Goal: Task Accomplishment & Management: Complete application form

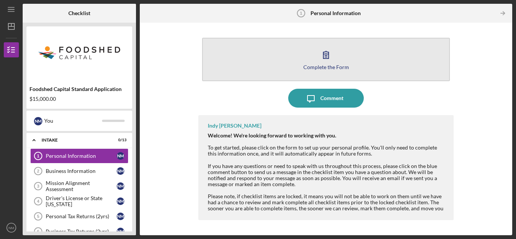
click at [318, 64] on div "Complete the Form" at bounding box center [326, 67] width 46 height 6
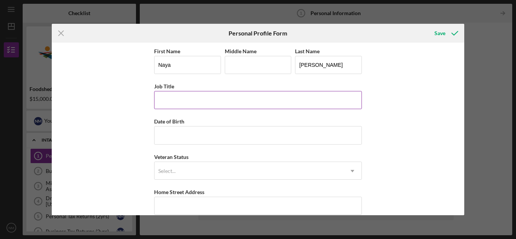
click at [290, 99] on input "Job Title" at bounding box center [258, 100] width 208 height 18
type input "Farmer, Co-Owner"
click at [271, 129] on input "Date of Birth" at bounding box center [258, 135] width 208 height 18
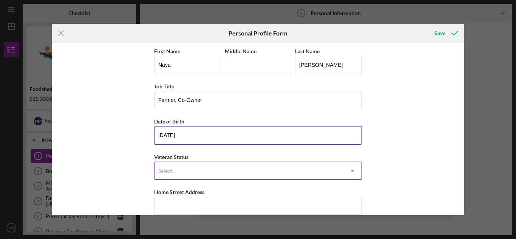
type input "09/07/1997"
click at [262, 165] on div "Select..." at bounding box center [249, 170] width 189 height 17
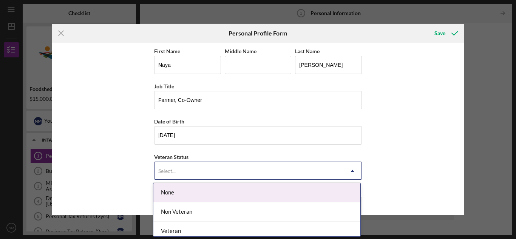
click at [252, 191] on div "None" at bounding box center [256, 192] width 207 height 19
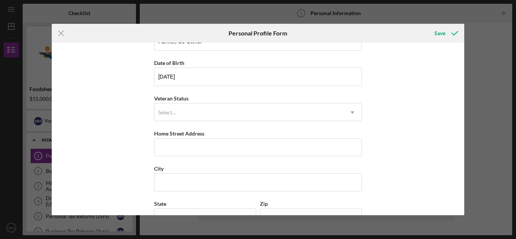
scroll to position [68, 0]
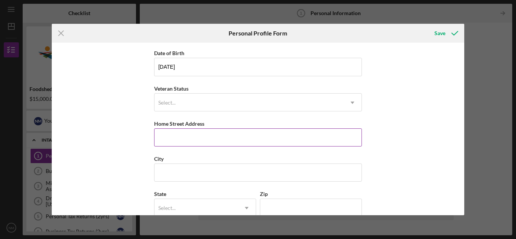
click at [258, 138] on input "Home Street Address" at bounding box center [258, 137] width 208 height 18
type input "1857 Clay Hill Road"
type input "Charlottesville"
type input "VA"
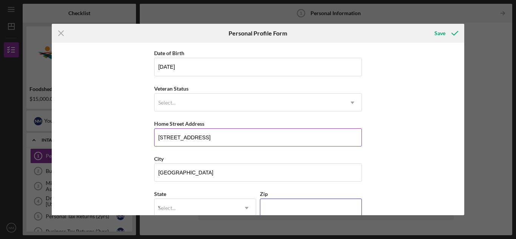
type input "22901"
type input "United States"
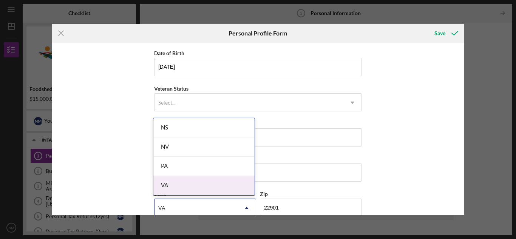
click at [232, 184] on div "VA" at bounding box center [203, 185] width 101 height 19
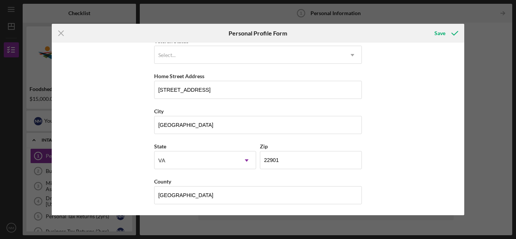
scroll to position [116, 0]
click at [444, 33] on div "Save" at bounding box center [439, 33] width 11 height 15
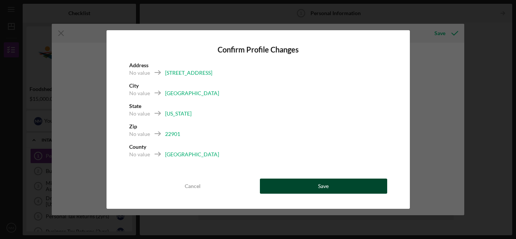
click at [289, 187] on button "Save" at bounding box center [323, 186] width 127 height 15
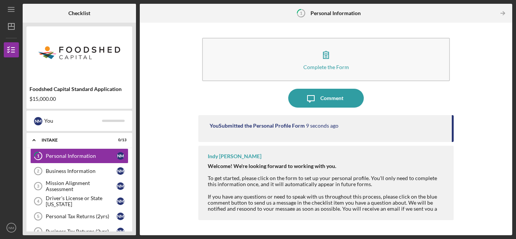
click at [226, 108] on div "Complete the Form Form Icon/Message Comment You Submitted the Personal Profile …" at bounding box center [325, 128] width 255 height 205
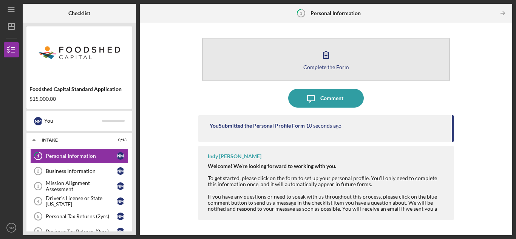
click at [277, 70] on button "Complete the Form Form" at bounding box center [326, 59] width 248 height 43
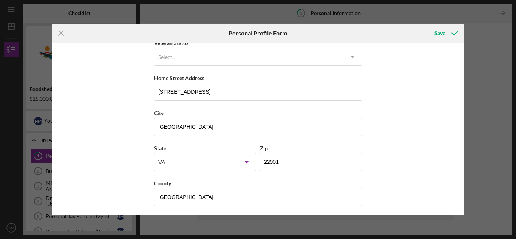
scroll to position [116, 0]
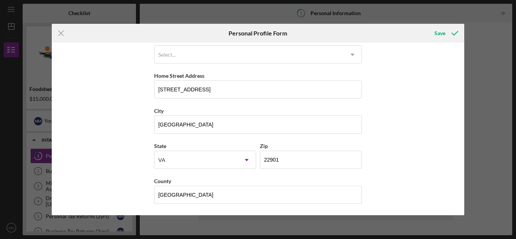
click at [468, 26] on div "Icon/Menu Close Personal Profile Form Save First Name Naya Middle Name Last Nam…" at bounding box center [258, 119] width 516 height 239
click at [441, 31] on div "Save" at bounding box center [439, 33] width 11 height 15
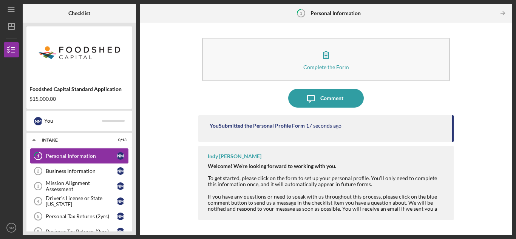
click at [60, 159] on link "1 Personal Information N M" at bounding box center [79, 155] width 98 height 15
click at [61, 174] on link "Business Information 2 Business Information N M" at bounding box center [79, 171] width 98 height 15
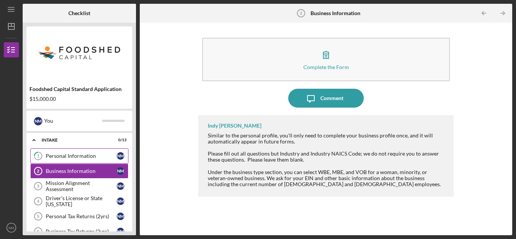
click at [92, 159] on div "Personal Information" at bounding box center [81, 156] width 71 height 6
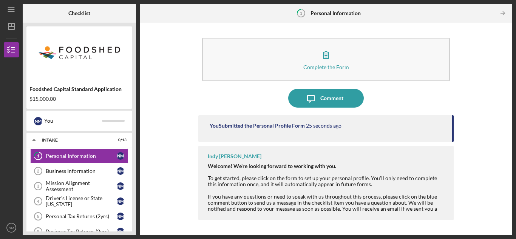
click at [420, 133] on div "You Submitted the Personal Profile Form 25 seconds ago" at bounding box center [325, 128] width 255 height 27
click at [413, 164] on div "Welcome! We're looking forward to working with you. To get started, please clic…" at bounding box center [327, 205] width 238 height 85
click at [71, 175] on link "Business Information 2 Business Information N M" at bounding box center [79, 171] width 98 height 15
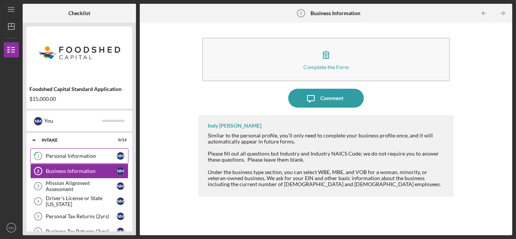
click at [65, 150] on link "1 Personal Information N M" at bounding box center [79, 155] width 98 height 15
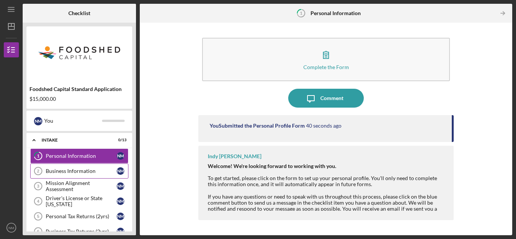
click at [64, 174] on link "Business Information 2 Business Information N M" at bounding box center [79, 171] width 98 height 15
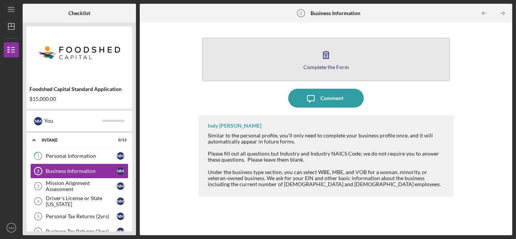
click at [328, 56] on icon "button" at bounding box center [326, 54] width 19 height 19
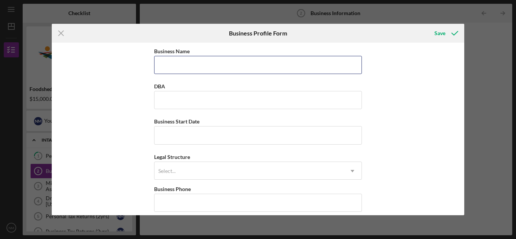
click at [328, 56] on input "Business Name" at bounding box center [258, 65] width 208 height 18
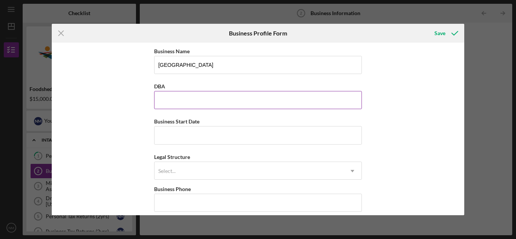
click at [267, 93] on input "DBA" at bounding box center [258, 100] width 208 height 18
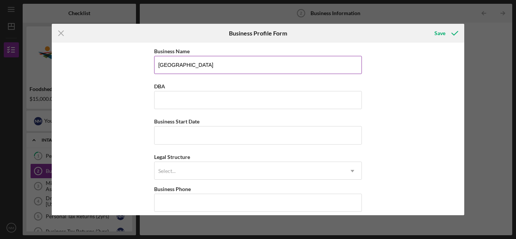
click at [281, 71] on input "Clay Hill Farm" at bounding box center [258, 65] width 208 height 18
type input "Clay Hill Farm LLC"
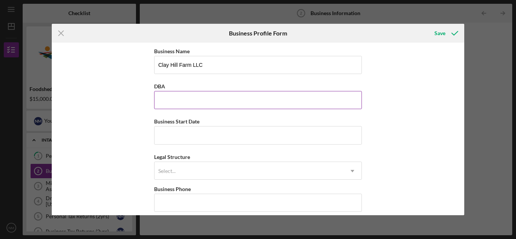
click at [232, 101] on input "DBA" at bounding box center [258, 100] width 208 height 18
click at [140, 118] on div "Business Name Clay Hill Farm LLC DBA Business Start Date Legal Structure Select…" at bounding box center [258, 129] width 413 height 172
click at [166, 134] on input "Business Start Date" at bounding box center [258, 135] width 208 height 18
type input "06/20/2025"
click at [178, 179] on div "Select..." at bounding box center [249, 170] width 189 height 17
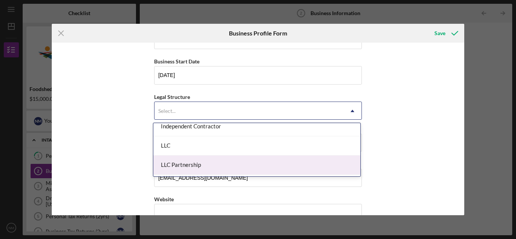
scroll to position [121, 0]
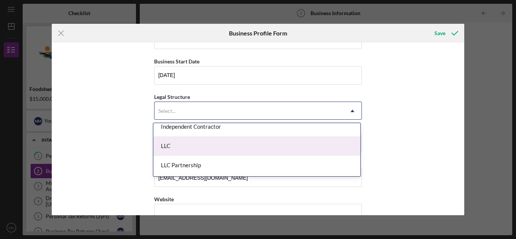
click at [190, 150] on div "LLC" at bounding box center [256, 146] width 207 height 19
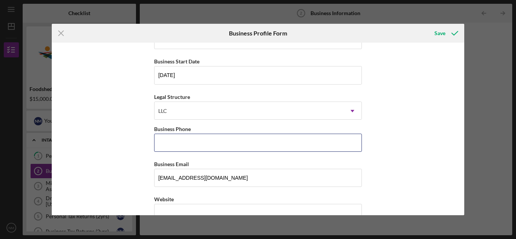
click at [190, 150] on input "Business Phone" at bounding box center [258, 143] width 208 height 18
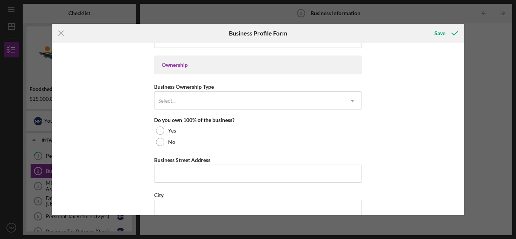
scroll to position [339, 0]
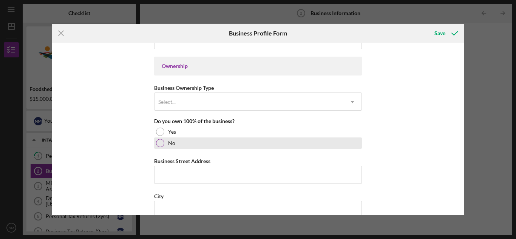
type input "(917) 767-0178"
click at [173, 138] on div "No" at bounding box center [258, 143] width 208 height 11
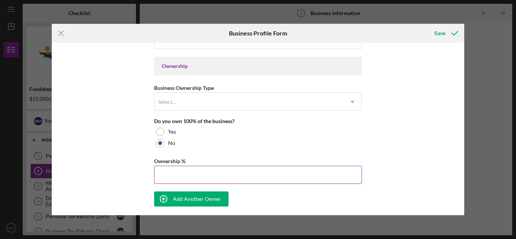
click at [176, 175] on input "Ownership %" at bounding box center [258, 175] width 208 height 18
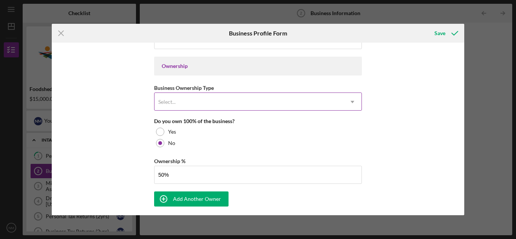
click at [177, 109] on div "Select..." at bounding box center [249, 101] width 189 height 17
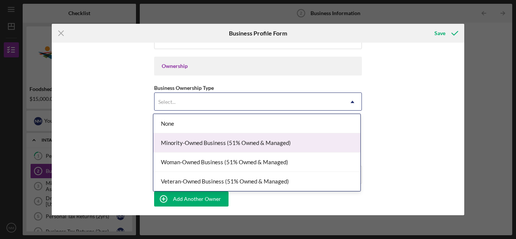
click at [141, 145] on div "Business Name Clay Hill Farm LLC DBA Business Start Date 06/20/2025 Legal Struc…" at bounding box center [258, 129] width 413 height 172
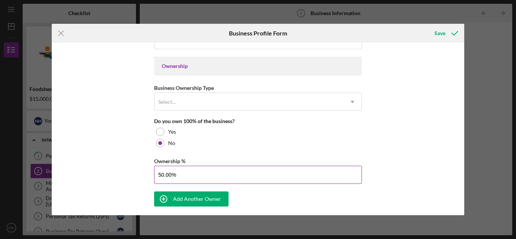
click at [164, 172] on input "50.00%" at bounding box center [258, 175] width 208 height 18
type input "51.00%"
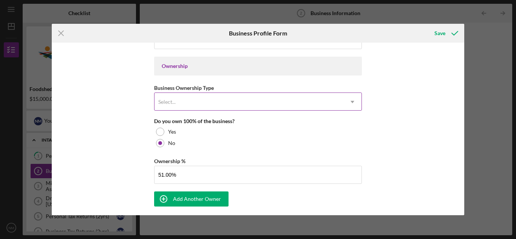
click at [194, 100] on div "Select..." at bounding box center [249, 101] width 189 height 17
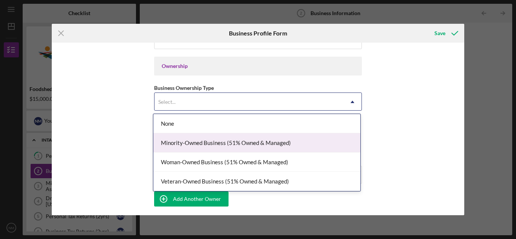
click at [189, 151] on div "Minority-Owned Business (51% Owned & Managed)" at bounding box center [256, 142] width 207 height 19
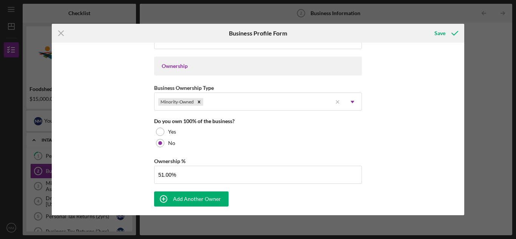
click at [189, 151] on div "Business Name Clay Hill Farm LLC DBA Business Start Date 06/20/2025 Legal Struc…" at bounding box center [258, 120] width 208 height 824
click at [232, 100] on div "Minority-Owned" at bounding box center [244, 101] width 178 height 17
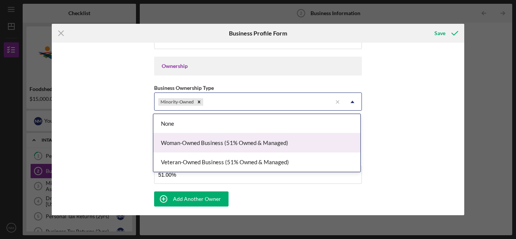
click at [212, 141] on div "Woman-Owned Business (51% Owned & Managed)" at bounding box center [256, 142] width 207 height 19
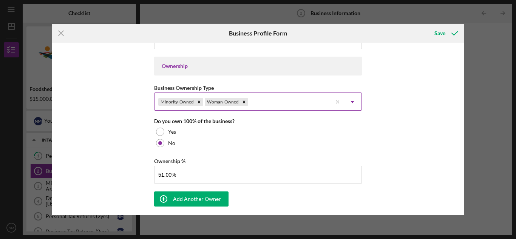
click at [264, 104] on div "Minority-Owned Woman-Owned" at bounding box center [244, 101] width 178 height 17
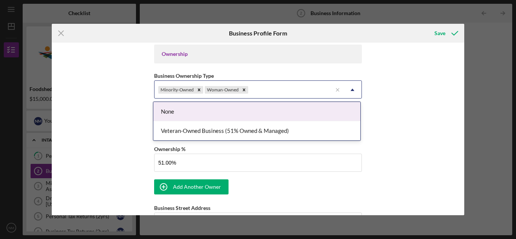
scroll to position [347, 0]
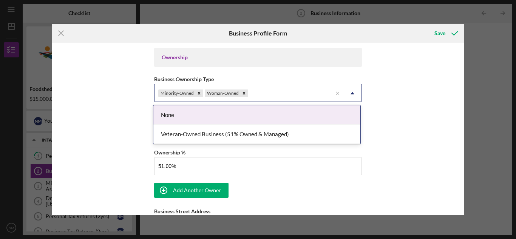
click at [102, 109] on div "Business Name Clay Hill Farm LLC DBA Business Start Date 06/20/2025 Legal Struc…" at bounding box center [258, 129] width 413 height 172
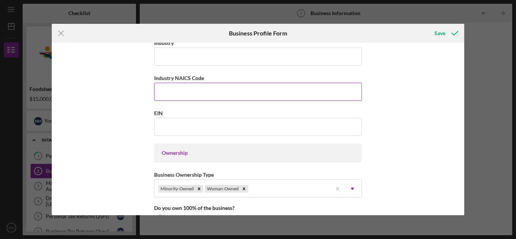
scroll to position [252, 0]
click at [159, 119] on input "EIN" at bounding box center [258, 126] width 208 height 18
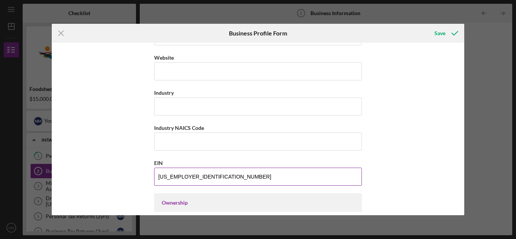
scroll to position [202, 0]
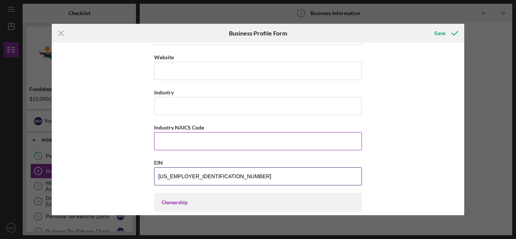
type input "38-4359765"
click at [170, 137] on input "Industry NAICS Code" at bounding box center [258, 141] width 208 height 18
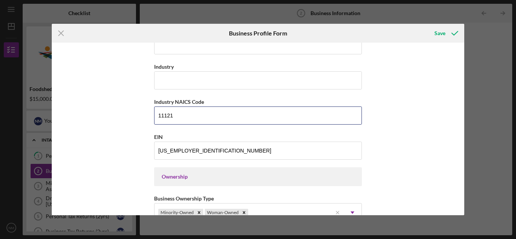
scroll to position [229, 0]
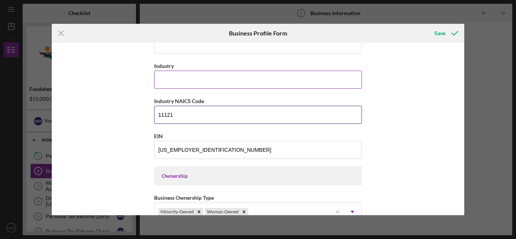
type input "11121"
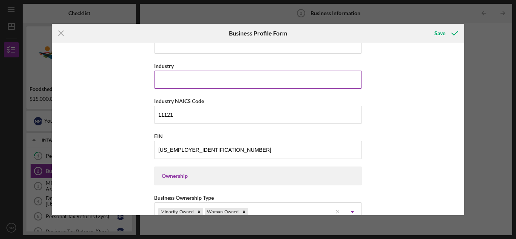
click at [175, 78] on input "Industry" at bounding box center [258, 80] width 208 height 18
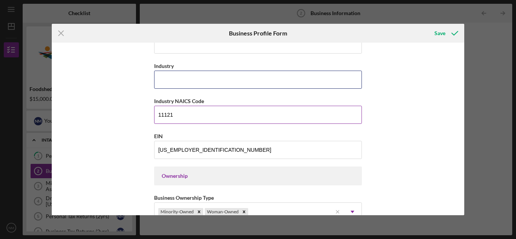
type input "Agriculture, Ranching or Farming"
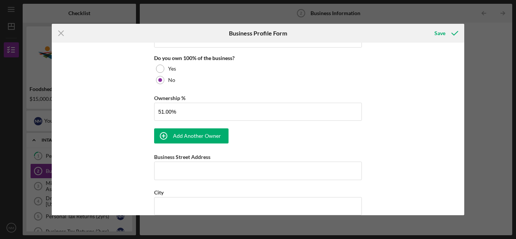
scroll to position [409, 0]
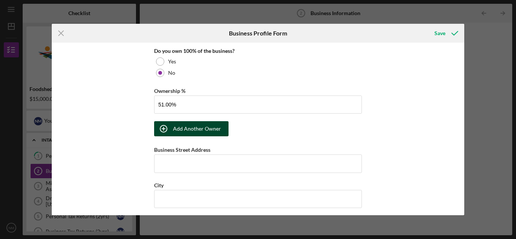
click at [209, 127] on div "Add Another Owner" at bounding box center [197, 128] width 48 height 15
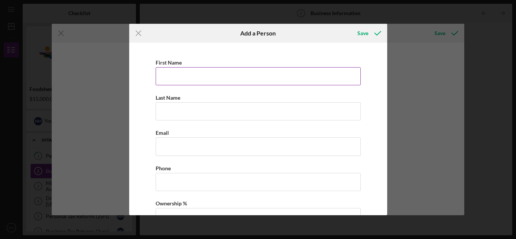
click at [207, 84] on input "First Name" at bounding box center [258, 76] width 205 height 18
type input "[PERSON_NAME]"
type input "p"
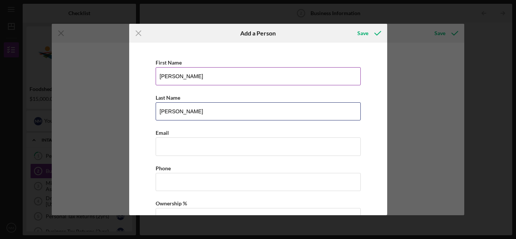
type input "Pelton"
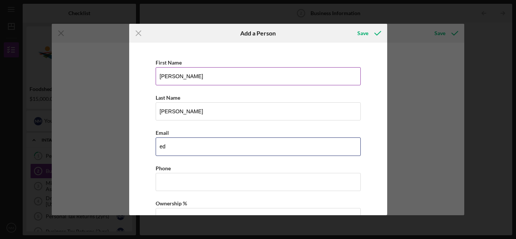
type input "e"
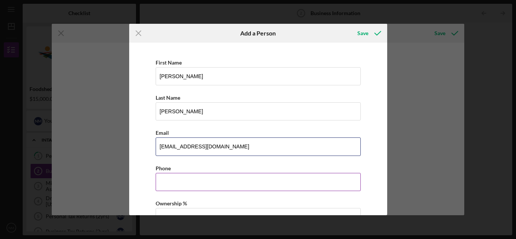
type input "[EMAIL_ADDRESS][DOMAIN_NAME]"
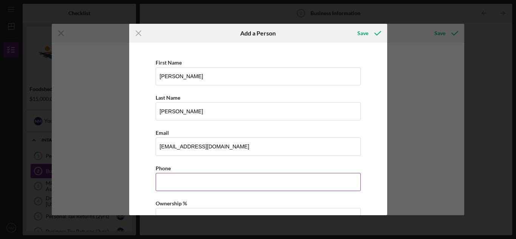
click at [186, 182] on input "Business Phone" at bounding box center [258, 182] width 205 height 18
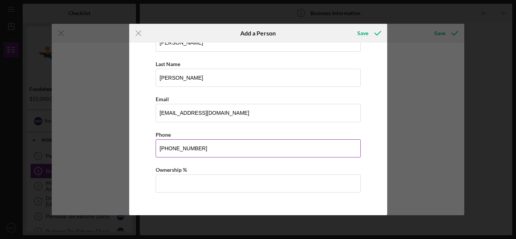
scroll to position [33, 0]
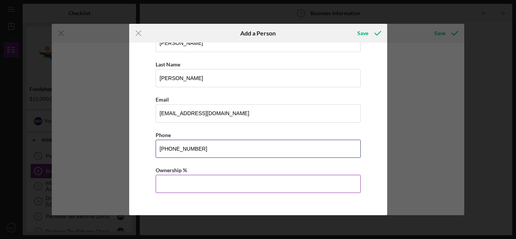
type input "(434) 531-6325"
click at [185, 185] on input "Ownership %" at bounding box center [258, 184] width 205 height 18
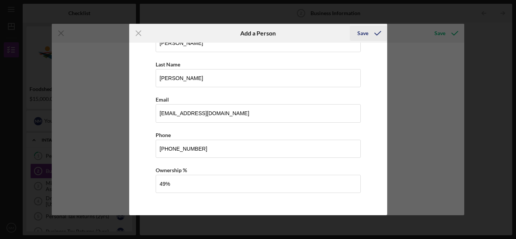
click at [369, 34] on icon "button" at bounding box center [377, 33] width 19 height 19
type input "49.00%"
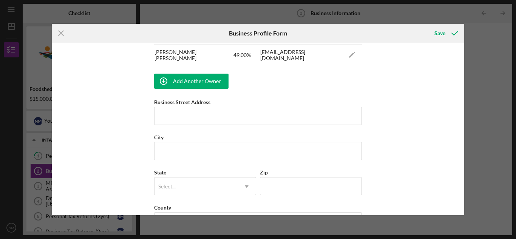
scroll to position [504, 0]
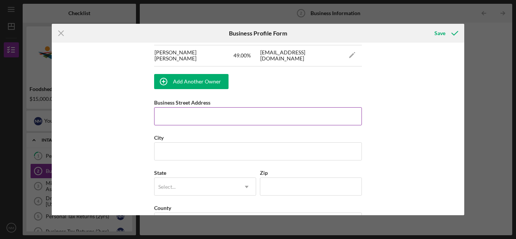
click at [313, 115] on input "Business Street Address" at bounding box center [258, 116] width 208 height 18
type input "1857 Clay Hill Road"
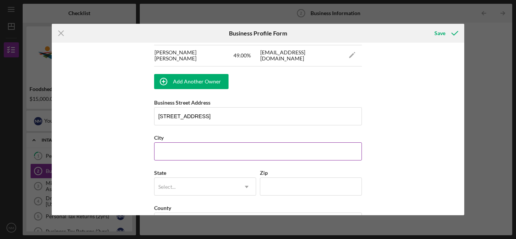
type input "Charlottesville"
type input "22901"
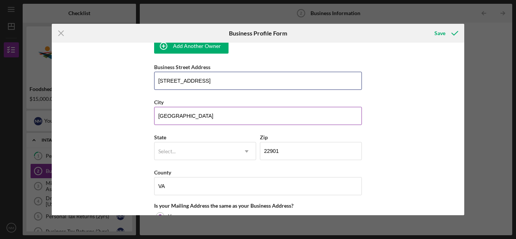
scroll to position [545, 0]
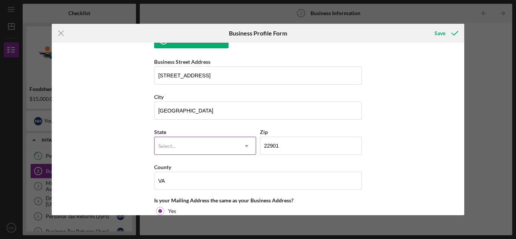
click at [241, 147] on icon "Icon/Dropdown Arrow" at bounding box center [247, 146] width 18 height 18
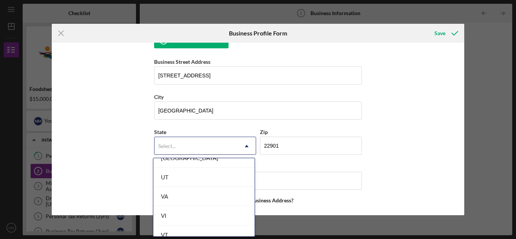
scroll to position [1288, 0]
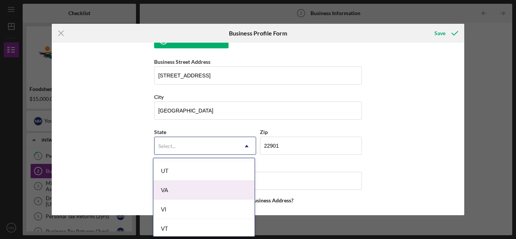
click at [207, 190] on div "VA" at bounding box center [203, 190] width 101 height 19
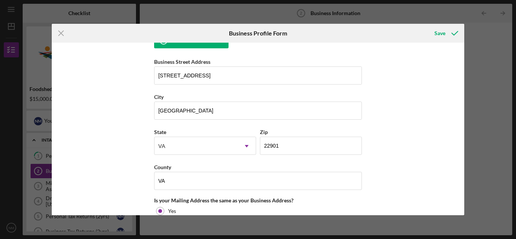
click at [207, 182] on input "VA" at bounding box center [258, 181] width 208 height 18
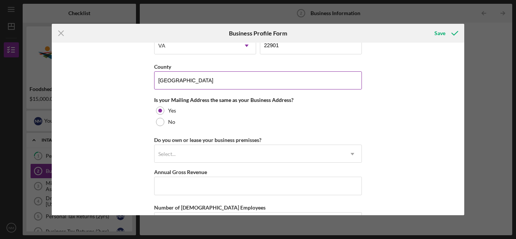
scroll to position [645, 0]
type input "Albemarle County"
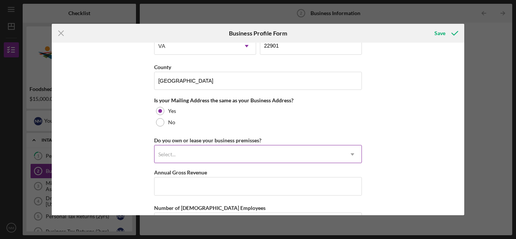
click at [219, 154] on div "Select..." at bounding box center [249, 154] width 189 height 17
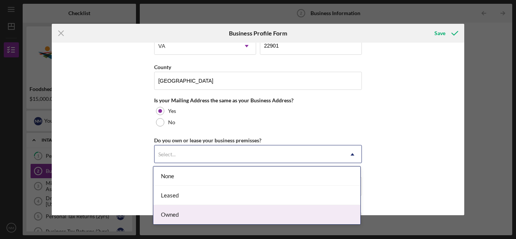
click at [204, 210] on div "Owned" at bounding box center [256, 214] width 207 height 19
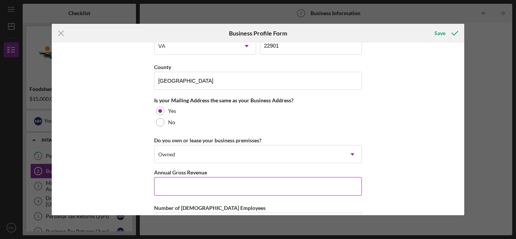
click at [210, 185] on input "Annual Gross Revenue" at bounding box center [258, 186] width 208 height 18
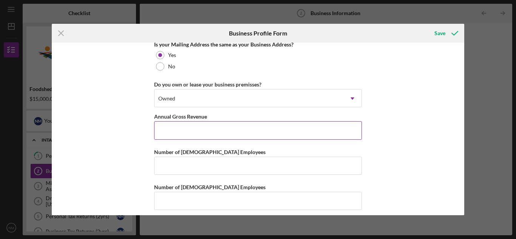
scroll to position [701, 0]
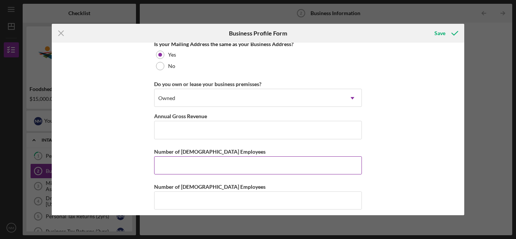
click at [215, 171] on input "Number of Full-Time Employees" at bounding box center [258, 165] width 208 height 18
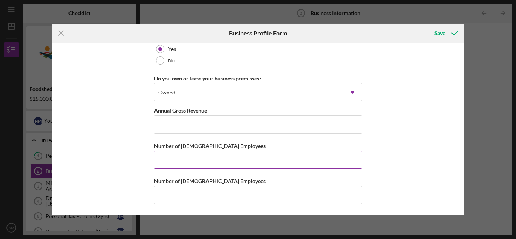
scroll to position [705, 0]
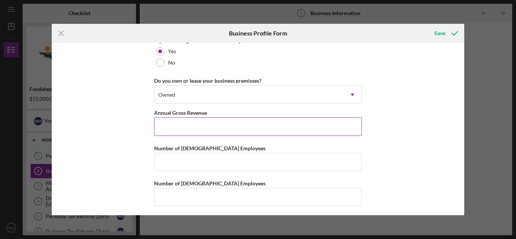
click at [235, 125] on input "Annual Gross Revenue" at bounding box center [258, 126] width 208 height 18
type input "$1"
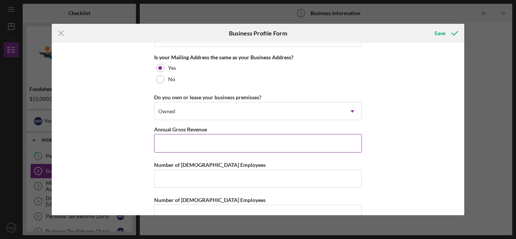
scroll to position [707, 0]
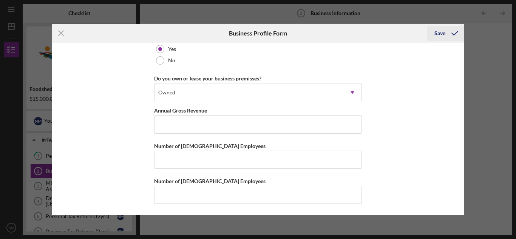
click at [450, 36] on icon "submit" at bounding box center [454, 33] width 19 height 19
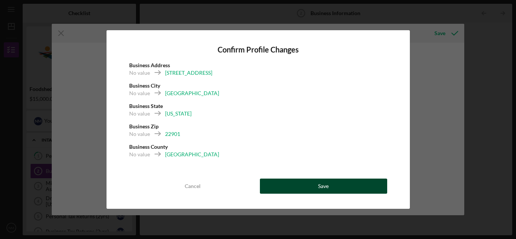
click at [282, 182] on button "Save" at bounding box center [323, 186] width 127 height 15
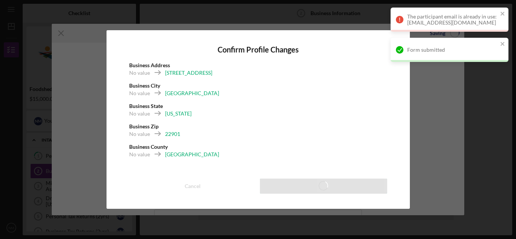
scroll to position [659, 0]
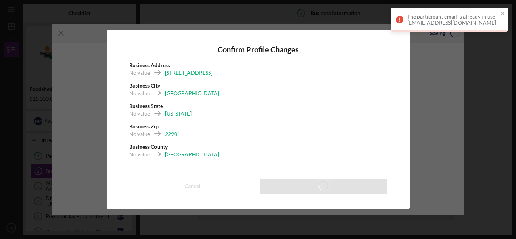
click at [430, 18] on div "The participant email is already in use: clayhillfarmstand@gmail.com" at bounding box center [452, 20] width 91 height 12
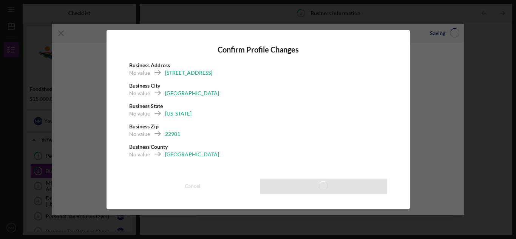
click at [412, 49] on div "Confirm Profile Changes Business Address No value 1857 Clay Hill Road Business …" at bounding box center [258, 119] width 516 height 239
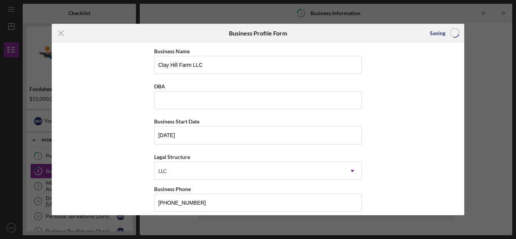
scroll to position [659, 0]
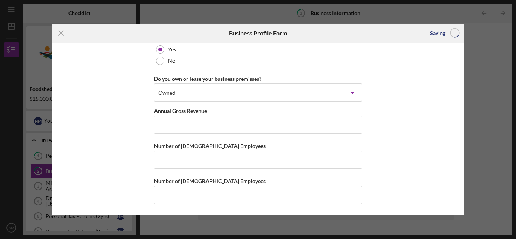
click at [121, 25] on div "Icon/Menu Close" at bounding box center [121, 33] width 138 height 19
click at [129, 14] on div "Icon/Menu Close Business Profile Form Saving Business Name Clay Hill Farm LLC D…" at bounding box center [258, 119] width 516 height 239
click at [58, 32] on icon "Icon/Menu Close" at bounding box center [61, 33] width 19 height 19
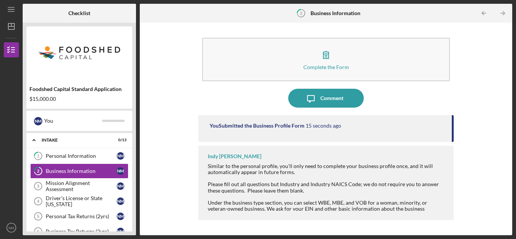
click at [318, 33] on div "Complete the Form Form Icon/Message Comment You Submitted the Business Profile …" at bounding box center [325, 128] width 255 height 205
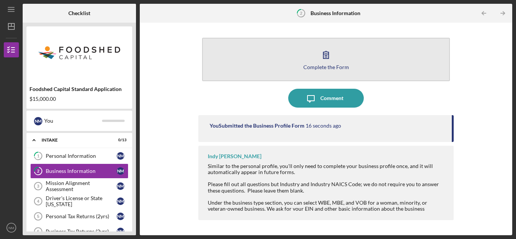
click at [318, 56] on icon "button" at bounding box center [326, 54] width 19 height 19
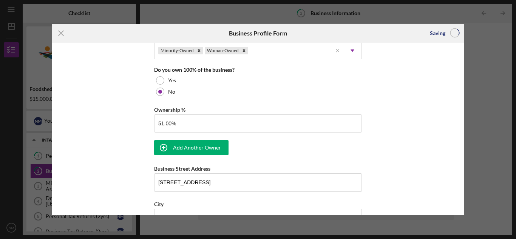
scroll to position [393, 0]
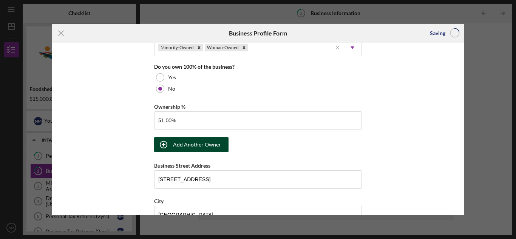
click at [215, 139] on div "Add Another Owner" at bounding box center [197, 144] width 48 height 15
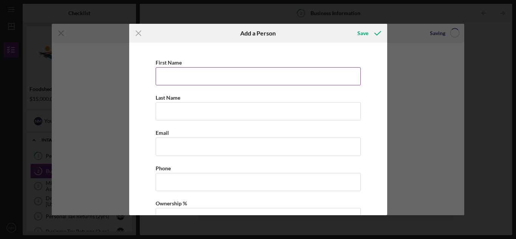
click at [217, 81] on input "First Name" at bounding box center [258, 76] width 205 height 18
type input "[PERSON_NAME]"
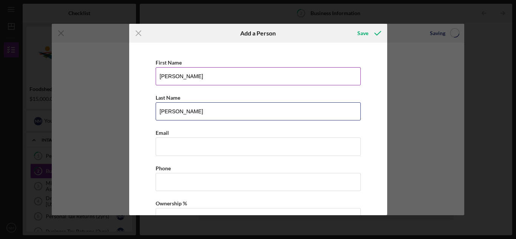
type input "Pelton"
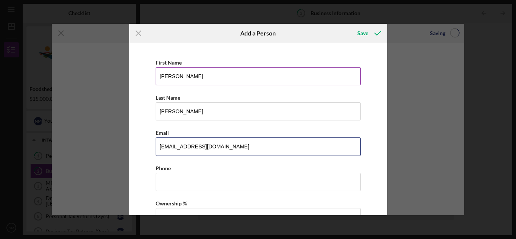
type input "edwardpelton@gmail.com"
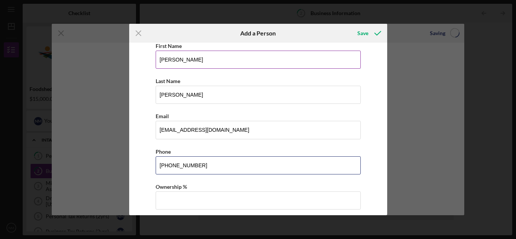
scroll to position [34, 0]
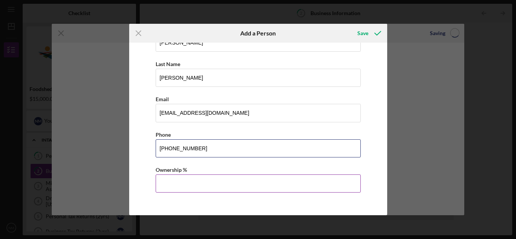
type input "(434) 531-6325"
click at [192, 180] on input "Ownership %" at bounding box center [258, 184] width 205 height 18
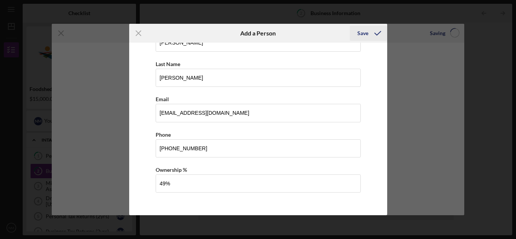
click at [359, 37] on div "Save" at bounding box center [362, 33] width 11 height 15
type input "49.00%"
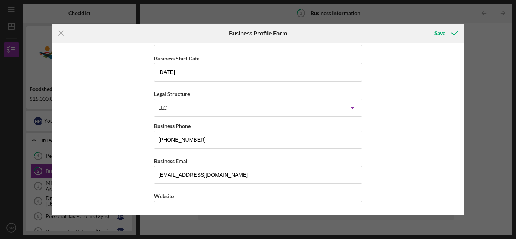
scroll to position [0, 0]
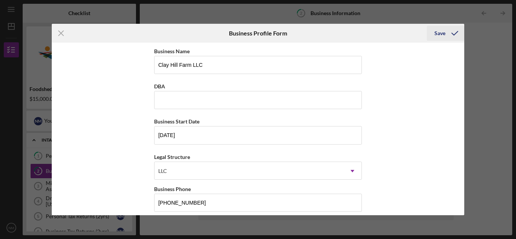
click at [453, 37] on icon "submit" at bounding box center [454, 33] width 19 height 19
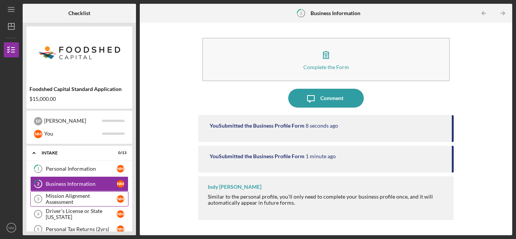
click at [81, 203] on div "Mission Alignment Assessment" at bounding box center [81, 199] width 71 height 12
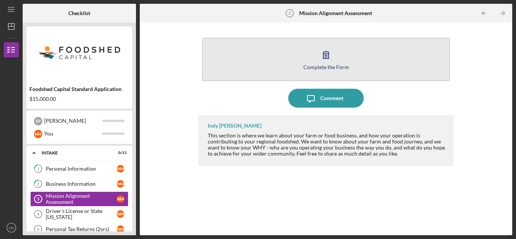
click at [261, 62] on button "Complete the Form Form" at bounding box center [326, 59] width 248 height 43
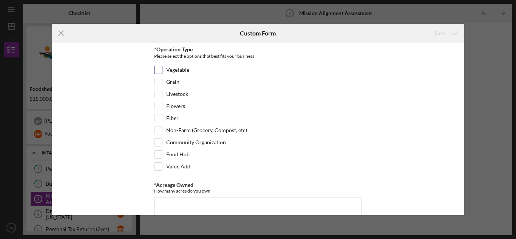
click at [175, 74] on label "Vegetable" at bounding box center [177, 70] width 23 height 8
click at [162, 74] on input "Vegetable" at bounding box center [159, 70] width 8 height 8
checkbox input "true"
click at [161, 110] on div "Flowers" at bounding box center [258, 108] width 208 height 12
click at [159, 109] on input "Flowers" at bounding box center [159, 106] width 8 height 8
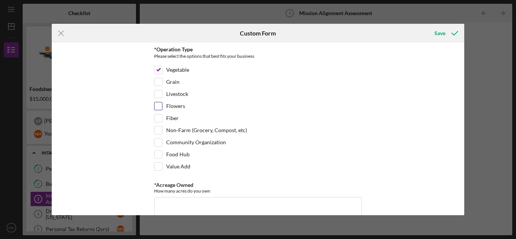
checkbox input "true"
click at [156, 157] on input "Food Hub" at bounding box center [159, 155] width 8 height 8
checkbox input "true"
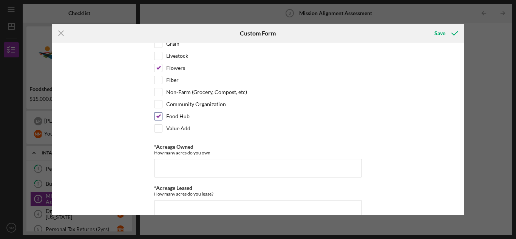
scroll to position [40, 0]
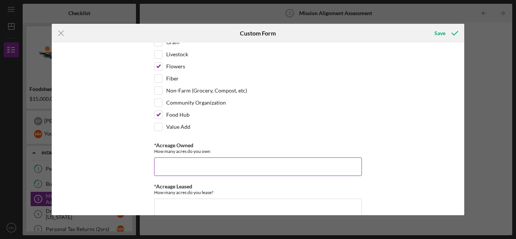
click at [159, 166] on input "*Acreage Owned" at bounding box center [258, 167] width 208 height 18
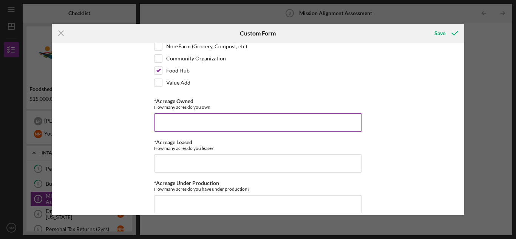
scroll to position [84, 0]
click at [159, 166] on input "*Acreage Leased" at bounding box center [258, 164] width 208 height 18
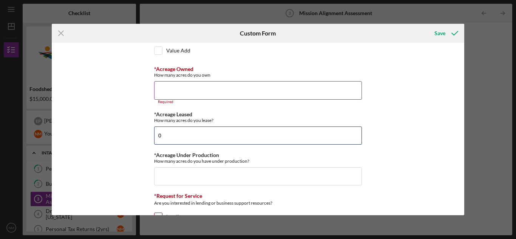
scroll to position [124, 0]
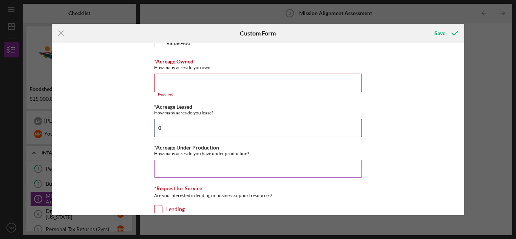
type input "0"
click at [163, 167] on input "*Acreage Under Production" at bounding box center [258, 169] width 208 height 18
type input "5"
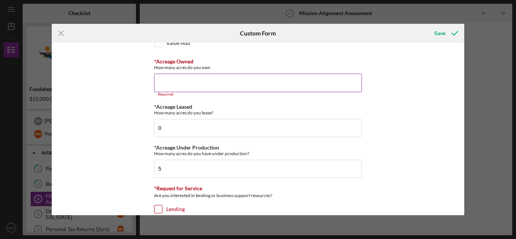
click at [184, 87] on input "*Acreage Owned" at bounding box center [258, 83] width 208 height 18
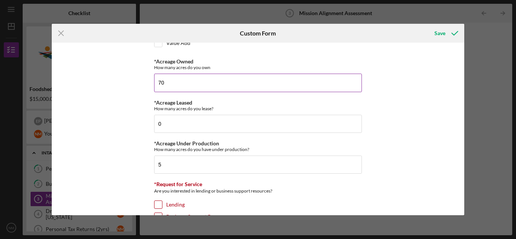
type input "7"
type input "5"
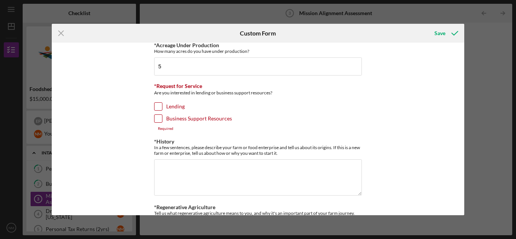
scroll to position [223, 0]
type input "15"
click at [161, 105] on div at bounding box center [158, 105] width 8 height 8
click at [157, 106] on input "Lending" at bounding box center [159, 106] width 8 height 8
checkbox input "true"
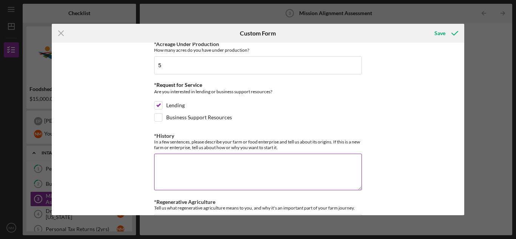
click at [170, 162] on textarea "*History" at bounding box center [258, 172] width 208 height 36
click at [161, 166] on textarea "This is a new farm project in development." at bounding box center [258, 172] width 208 height 36
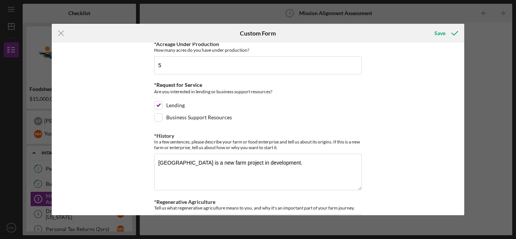
click at [484, 75] on div "Icon/Menu Close Custom Form Save *Operation Type Please select the options that…" at bounding box center [258, 119] width 516 height 239
click at [299, 165] on textarea "Clay Hill Farm is a new farm project in development." at bounding box center [258, 172] width 208 height 36
paste textarea "Clay Hill Farm is a 5-acre sustainable farm in Charlottesville, VA, focused on …"
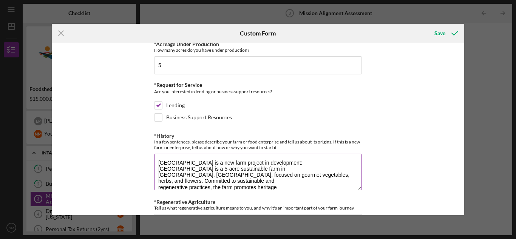
scroll to position [3, 0]
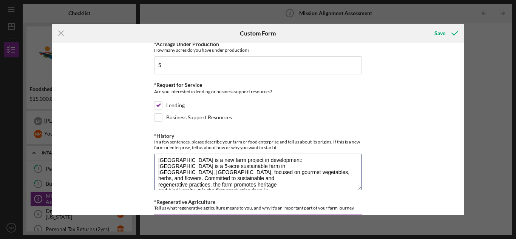
drag, startPoint x: 158, startPoint y: 169, endPoint x: 244, endPoint y: 207, distance: 94.6
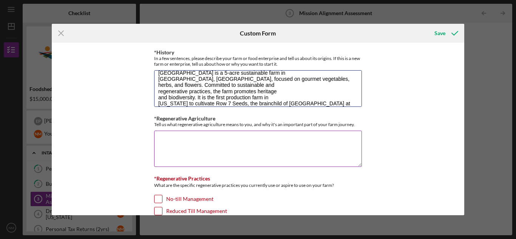
scroll to position [37, 0]
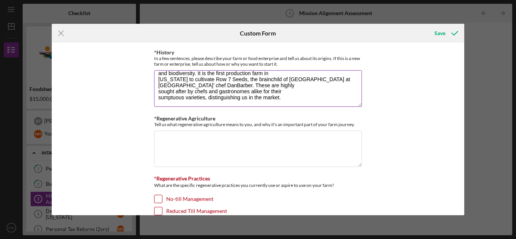
drag, startPoint x: 157, startPoint y: 167, endPoint x: 339, endPoint y: 100, distance: 193.3
click at [339, 100] on textarea "Clay Hill Farm is a new farm project in development: Clay Hill Farm is a 5-acre…" at bounding box center [258, 88] width 208 height 36
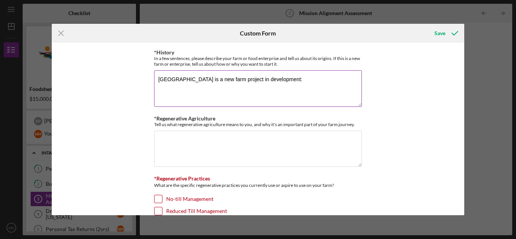
scroll to position [0, 0]
paste textarea "Clay Hill Farm is a 5-acre sustainable farm in Charlottesville, VA, focused on …"
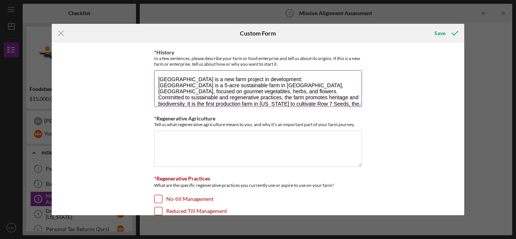
click at [200, 87] on textarea "Clay Hill Farm is a new farm project in development: Clay Hill Farm is a 5-acre…" at bounding box center [258, 88] width 208 height 36
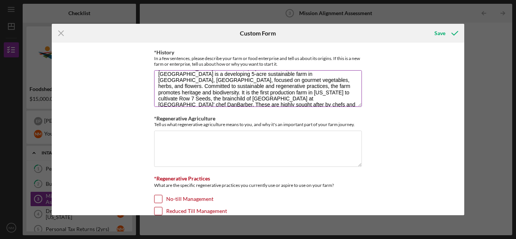
scroll to position [12, 0]
click at [266, 87] on textarea "Clay Hill Farm is a new farm project in development: Clay Hill Farm is a develo…" at bounding box center [258, 88] width 208 height 36
click at [303, 90] on textarea "Clay Hill Farm is a new farm project in development: Clay Hill Farm is a develo…" at bounding box center [258, 88] width 208 height 36
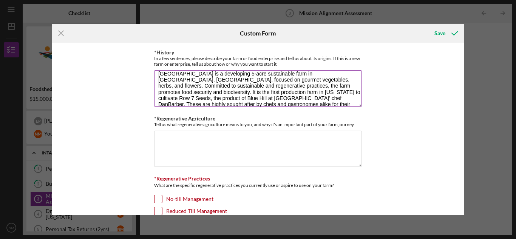
click at [195, 99] on textarea "Clay Hill Farm is a new farm project in development: Clay Hill Farm is a develo…" at bounding box center [258, 88] width 208 height 36
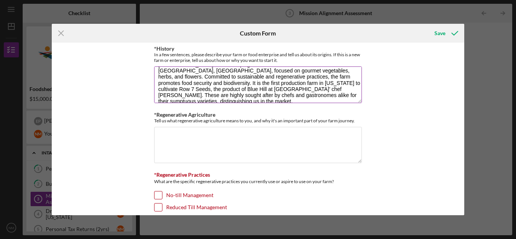
scroll to position [18, 0]
click at [296, 91] on textarea "Clay Hill Farm is a new farm project in development: Clay Hill Farm is a develo…" at bounding box center [258, 84] width 208 height 36
click at [294, 90] on textarea "Clay Hill Farm is a new farm project in development: Clay Hill Farm is a develo…" at bounding box center [258, 84] width 208 height 36
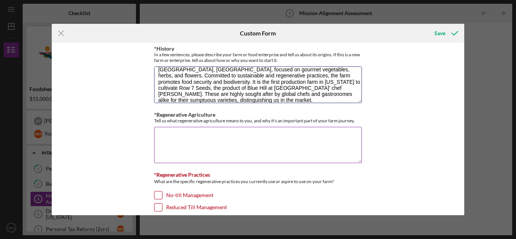
type textarea "Clay Hill Farm is a new farm project in development: Clay Hill Farm is a develo…"
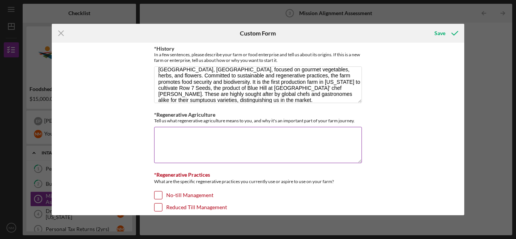
click at [283, 131] on textarea "*Regenerative Agriculture" at bounding box center [258, 145] width 208 height 36
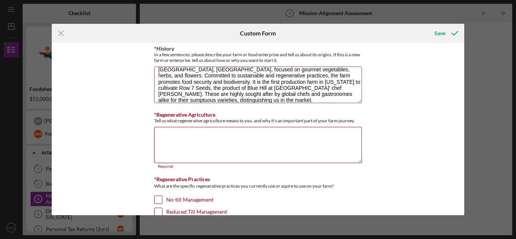
paste textarea "In Charlottesville, approximately17% of families experience food insecurity, me…"
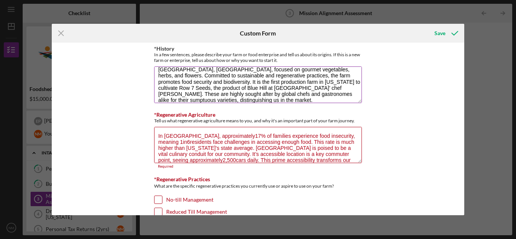
scroll to position [25, 0]
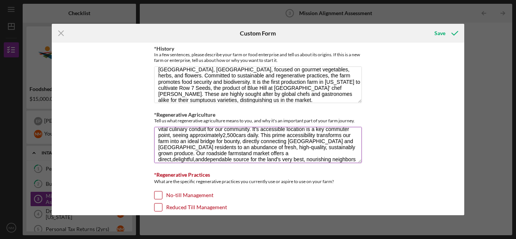
click at [192, 137] on textarea "In Charlottesville, approximately17% of families experience food insecurity, me…" at bounding box center [258, 145] width 208 height 36
click at [205, 137] on textarea "In Charlottesville, approximately17% of families experience food insecurity, me…" at bounding box center [258, 145] width 208 height 36
click at [290, 155] on textarea "In Charlottesville, approximately17% of families experience food insecurity, me…" at bounding box center [258, 145] width 208 height 36
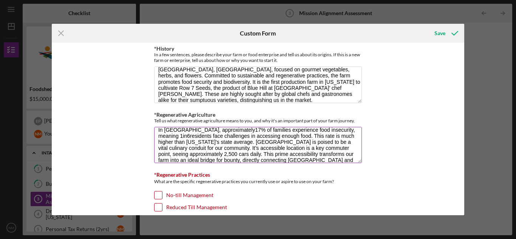
scroll to position [0, 0]
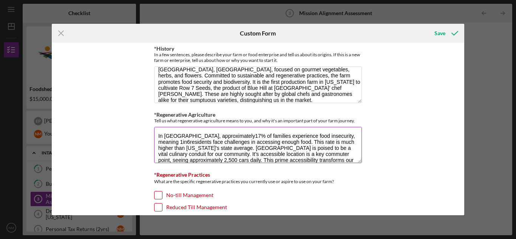
click at [160, 144] on textarea "In Charlottesville, approximately17% of families experience food insecurity, me…" at bounding box center [258, 145] width 208 height 36
click at [233, 141] on textarea "In Charlottesville, approximately17% of families experience food insecurity, me…" at bounding box center [258, 145] width 208 height 36
click at [233, 136] on textarea "In Charlottesville, approximately17% of families experience food insecurity, me…" at bounding box center [258, 145] width 208 height 36
click at [171, 142] on textarea "In Charlottesville, approximately 17% of families experience food insecurity, m…" at bounding box center [258, 145] width 208 height 36
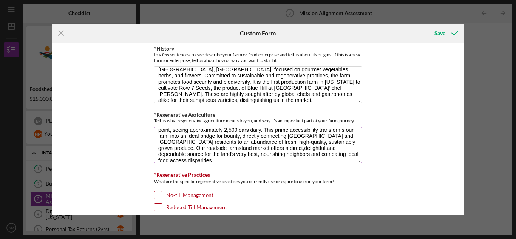
scroll to position [31, 0]
click at [229, 149] on textarea "In Charlottesville, approximately 17% of families experience food insecurity, m…" at bounding box center [258, 145] width 208 height 36
click at [237, 150] on textarea "In Charlottesville, approximately 17% of families experience food insecurity, m…" at bounding box center [258, 145] width 208 height 36
click at [357, 156] on textarea "In Charlottesville, approximately 17% of families experience food insecurity, m…" at bounding box center [258, 145] width 208 height 36
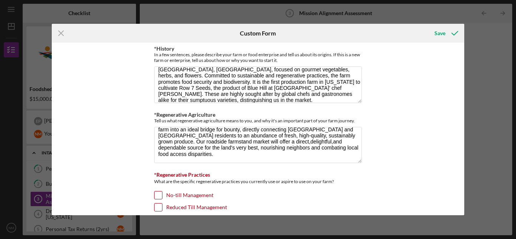
click at [471, 33] on div "Icon/Menu Close Custom Form Save *Operation Type Please select the options that…" at bounding box center [258, 119] width 516 height 239
click at [240, 158] on textarea "In Charlottesville, approximately 17% of families experience food insecurity, m…" at bounding box center [258, 145] width 208 height 36
paste textarea "Naya has a Vassar-educated background in sustainable agriculture and cultural a…"
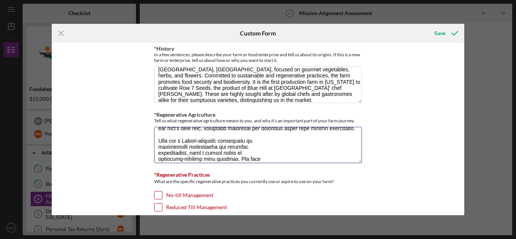
scroll to position [79, 0]
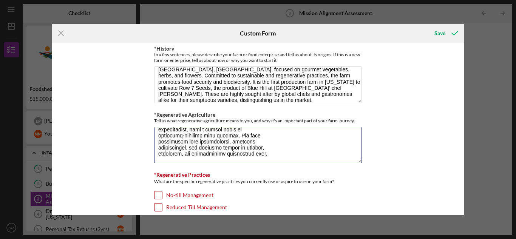
drag, startPoint x: 157, startPoint y: 141, endPoint x: 212, endPoint y: 186, distance: 71.1
click at [272, 161] on textarea "*Regenerative Agriculture" at bounding box center [258, 145] width 208 height 36
click at [196, 139] on textarea "*Regenerative Agriculture" at bounding box center [258, 145] width 208 height 36
click at [180, 141] on textarea "*Regenerative Agriculture" at bounding box center [258, 145] width 208 height 36
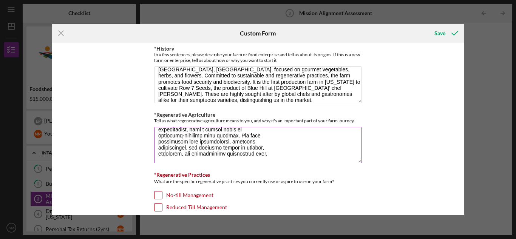
drag, startPoint x: 157, startPoint y: 148, endPoint x: 278, endPoint y: 152, distance: 121.0
click at [278, 152] on textarea "*Regenerative Agriculture" at bounding box center [258, 145] width 208 height 36
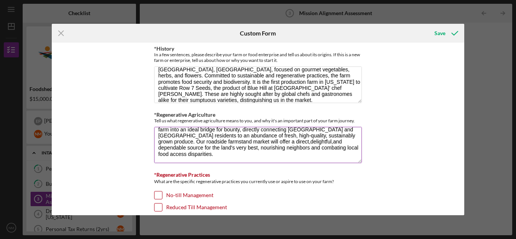
scroll to position [43, 0]
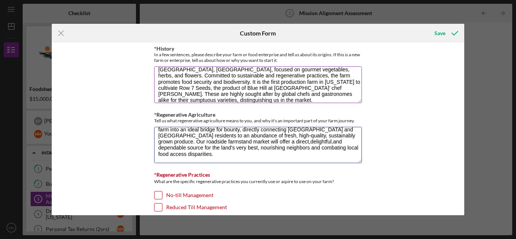
paste textarea "Naya has a Vassar-educated background in sustainable agriculture and cultural a…"
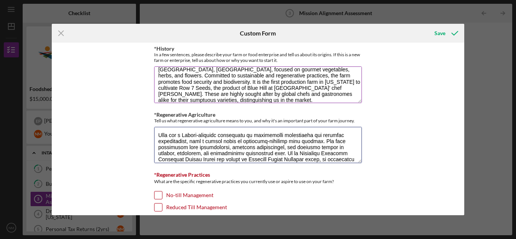
scroll to position [68, 0]
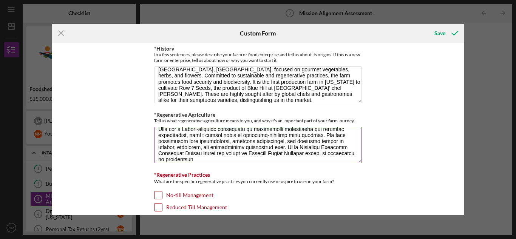
click at [257, 153] on textarea "*Regenerative Agriculture" at bounding box center [258, 145] width 208 height 36
click at [229, 159] on textarea "*Regenerative Agriculture" at bounding box center [258, 145] width 208 height 36
click at [259, 159] on textarea "*Regenerative Agriculture" at bounding box center [258, 145] width 208 height 36
click at [250, 159] on textarea "*Regenerative Agriculture" at bounding box center [258, 145] width 208 height 36
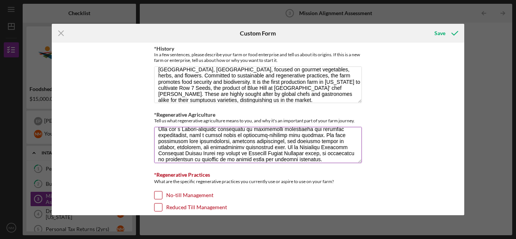
click at [352, 154] on textarea "*Regenerative Agriculture" at bounding box center [258, 145] width 208 height 36
click at [161, 150] on textarea "*Regenerative Agriculture" at bounding box center [258, 145] width 208 height 36
click at [160, 155] on textarea "*Regenerative Agriculture" at bounding box center [258, 145] width 208 height 36
click at [228, 153] on textarea "*Regenerative Agriculture" at bounding box center [258, 145] width 208 height 36
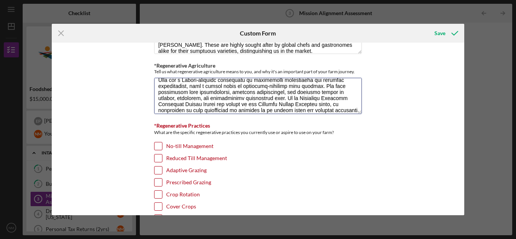
scroll to position [368, 0]
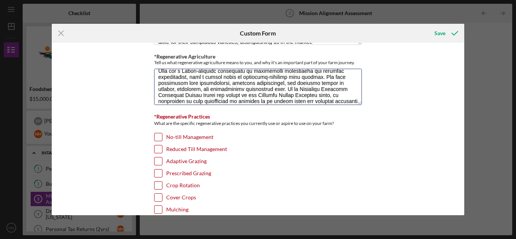
type textarea "In Charlottesville, approximately 17% of families experience food insecurity, m…"
click at [185, 148] on label "Reduced Till Management" at bounding box center [196, 149] width 61 height 8
click at [162, 148] on input "Reduced Till Management" at bounding box center [159, 149] width 8 height 8
checkbox input "true"
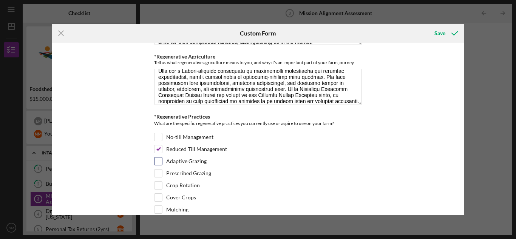
click at [178, 159] on label "Adaptive Grazing" at bounding box center [186, 162] width 40 height 8
click at [162, 159] on input "Adaptive Grazing" at bounding box center [159, 162] width 8 height 8
click at [178, 159] on label "Adaptive Grazing" at bounding box center [186, 162] width 40 height 8
click at [162, 159] on input "Adaptive Grazing" at bounding box center [159, 162] width 8 height 8
checkbox input "false"
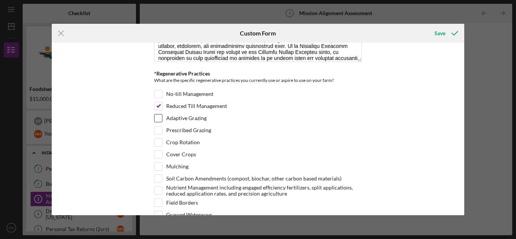
scroll to position [413, 0]
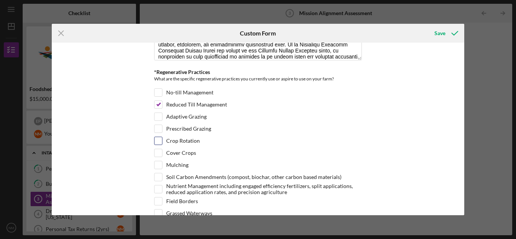
click at [183, 141] on label "Crop Rotation" at bounding box center [183, 141] width 34 height 8
click at [162, 141] on input "Crop Rotation" at bounding box center [159, 141] width 8 height 8
checkbox input "true"
click at [179, 149] on label "Cover Crops" at bounding box center [181, 153] width 30 height 8
click at [162, 149] on input "Cover Crops" at bounding box center [159, 153] width 8 height 8
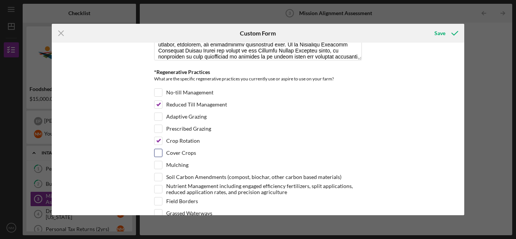
checkbox input "true"
click at [169, 173] on div "Soil Carbon Amendments (compost, biochar, other carbon based materials)" at bounding box center [258, 179] width 208 height 12
click at [166, 180] on label "Soil Carbon Amendments (compost, biochar, other carbon based materials)" at bounding box center [253, 177] width 175 height 8
click at [162, 180] on input "Soil Carbon Amendments (compost, biochar, other carbon based materials)" at bounding box center [159, 177] width 8 height 8
checkbox input "true"
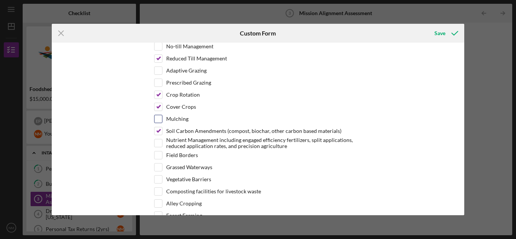
scroll to position [460, 0]
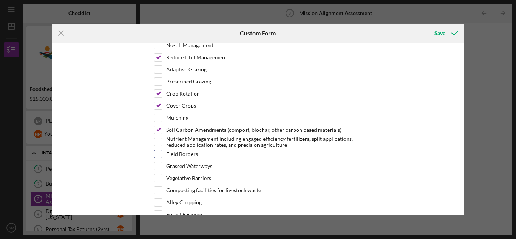
click at [172, 156] on label "Field Borders" at bounding box center [182, 154] width 32 height 8
click at [162, 156] on input "Field Borders" at bounding box center [159, 154] width 8 height 8
checkbox input "true"
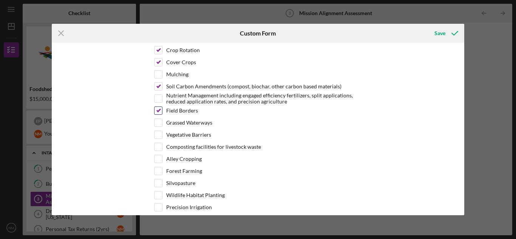
scroll to position [504, 0]
click at [164, 172] on div "Forest Farming" at bounding box center [258, 172] width 208 height 12
click at [166, 170] on label "Forest Farming" at bounding box center [184, 171] width 36 height 8
click at [162, 170] on input "Forest Farming" at bounding box center [159, 171] width 8 height 8
checkbox input "true"
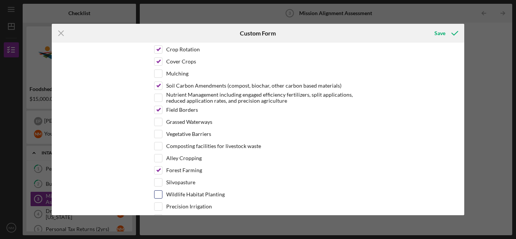
click at [156, 193] on input "Wildlife Habitat Planting" at bounding box center [159, 195] width 8 height 8
checkbox input "true"
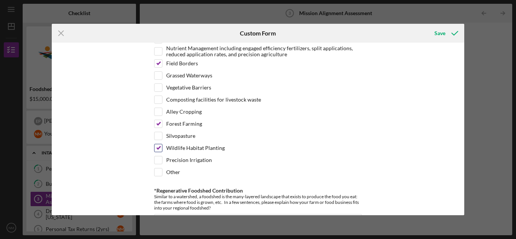
scroll to position [549, 0]
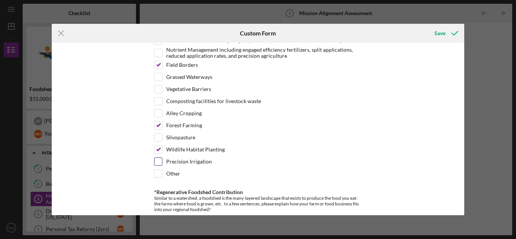
click at [170, 164] on label "Precision Irrigation" at bounding box center [189, 162] width 46 height 8
click at [162, 164] on input "Precision Irrigation" at bounding box center [159, 162] width 8 height 8
checkbox input "true"
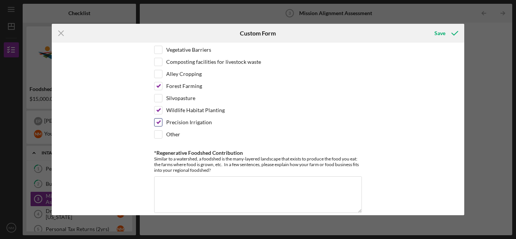
scroll to position [592, 0]
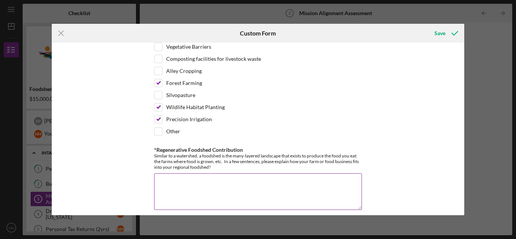
drag, startPoint x: 153, startPoint y: 150, endPoint x: 212, endPoint y: 172, distance: 63.1
click at [212, 172] on div "*Regenerative Foodshed Contribution Similar to a watershed, a foodshed is the m…" at bounding box center [258, 179] width 208 height 64
copy label
click at [246, 187] on textarea "*Regenerative Foodshed Contribution" at bounding box center [258, 191] width 208 height 36
paste textarea "Clay Hill Farm is strategically positioned to become a culinary cornerstone wit…"
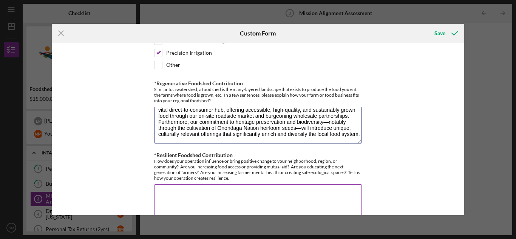
scroll to position [679, 0]
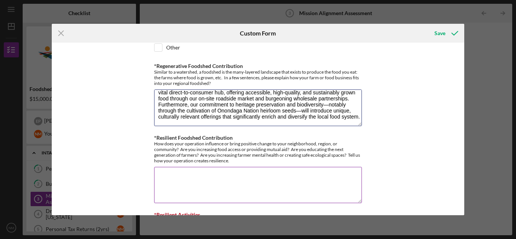
drag, startPoint x: 157, startPoint y: 150, endPoint x: 287, endPoint y: 210, distance: 142.9
click at [287, 210] on div "*Operation Type Please select the options that best fits your business Vegetabl…" at bounding box center [258, 82] width 208 height 1422
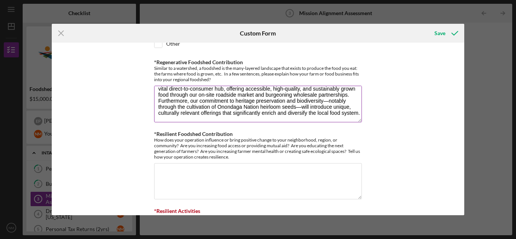
click at [229, 114] on textarea "Clay Hill Farm is strategically positioned to become a culinary cornerstone wit…" at bounding box center [258, 104] width 208 height 36
click at [268, 92] on textarea "Clay Hill Farm is strategically positioned to become a culinary cornerstone wit…" at bounding box center [258, 104] width 208 height 36
click at [249, 111] on textarea "Clay Hill Farm is strategically positioned to become a culinary cornerstone wit…" at bounding box center [258, 104] width 208 height 36
paste textarea "Our developing partnership with the Charlottesville Food Co-op will play a crit…"
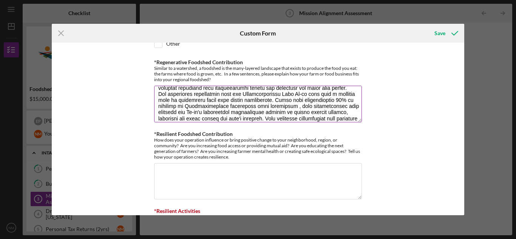
scroll to position [59, 0]
click at [158, 97] on textarea "*Regenerative Foodshed Contribution" at bounding box center [258, 104] width 208 height 36
click at [262, 111] on textarea "*Regenerative Foodshed Contribution" at bounding box center [258, 104] width 208 height 36
click at [270, 110] on textarea "*Regenerative Foodshed Contribution" at bounding box center [258, 104] width 208 height 36
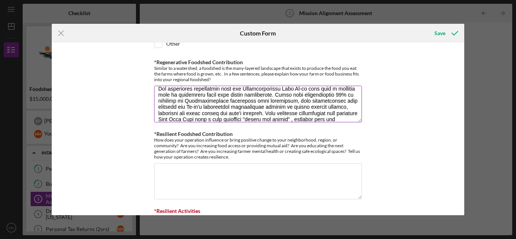
scroll to position [62, 0]
click at [172, 113] on textarea "*Regenerative Foodshed Contribution" at bounding box center [258, 104] width 208 height 36
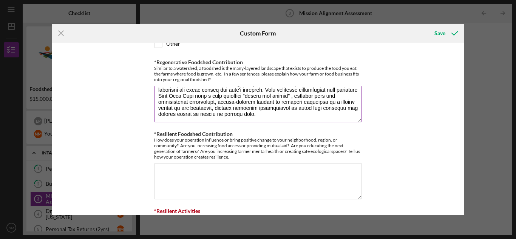
scroll to position [82, 0]
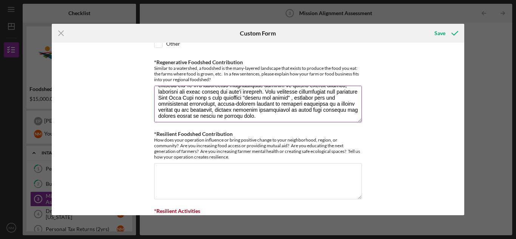
click at [195, 105] on textarea "*Regenerative Foodshed Contribution" at bounding box center [258, 104] width 208 height 36
click at [172, 104] on textarea "*Regenerative Foodshed Contribution" at bounding box center [258, 104] width 208 height 36
click at [210, 106] on textarea "*Regenerative Foodshed Contribution" at bounding box center [258, 104] width 208 height 36
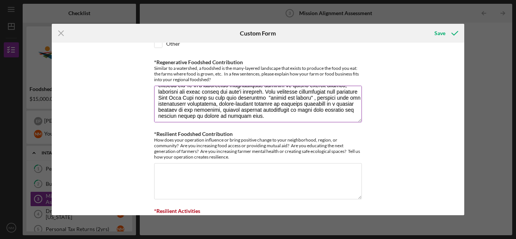
click at [233, 104] on textarea "*Regenerative Foodshed Contribution" at bounding box center [258, 104] width 208 height 36
click at [272, 103] on textarea "*Regenerative Foodshed Contribution" at bounding box center [258, 104] width 208 height 36
click at [218, 109] on textarea "*Regenerative Foodshed Contribution" at bounding box center [258, 104] width 208 height 36
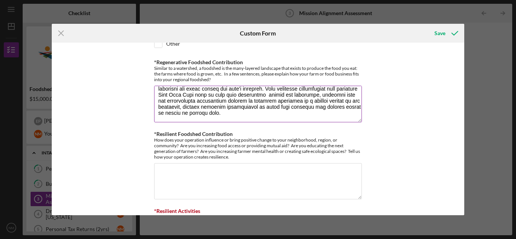
scroll to position [90, 0]
click at [229, 98] on textarea "*Regenerative Foodshed Contribution" at bounding box center [258, 104] width 208 height 36
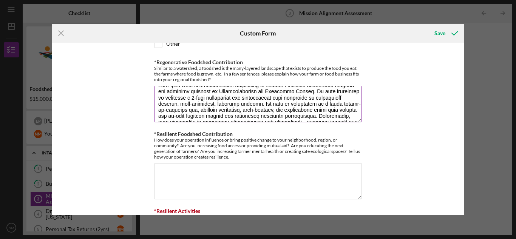
scroll to position [0, 0]
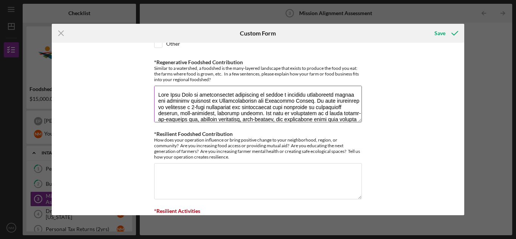
click at [288, 96] on textarea "*Regenerative Foodshed Contribution" at bounding box center [258, 104] width 208 height 36
click at [218, 113] on textarea "*Regenerative Foodshed Contribution" at bounding box center [258, 104] width 208 height 36
click at [170, 116] on textarea "*Regenerative Foodshed Contribution" at bounding box center [258, 104] width 208 height 36
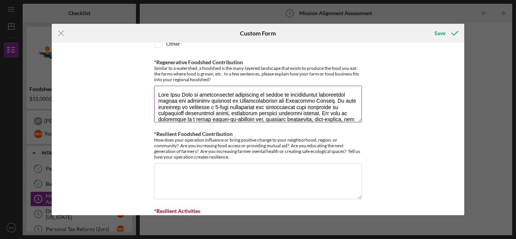
click at [227, 114] on textarea "*Regenerative Foodshed Contribution" at bounding box center [258, 104] width 208 height 36
click at [276, 112] on textarea "*Regenerative Foodshed Contribution" at bounding box center [258, 104] width 208 height 36
click at [292, 115] on textarea "*Regenerative Foodshed Contribution" at bounding box center [258, 104] width 208 height 36
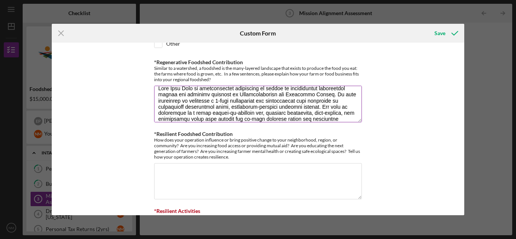
scroll to position [12, 0]
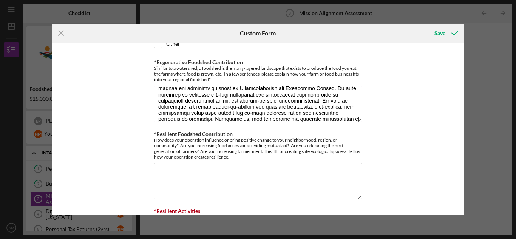
click at [318, 108] on textarea "*Regenerative Foodshed Contribution" at bounding box center [258, 104] width 208 height 36
click at [178, 113] on textarea "*Regenerative Foodshed Contribution" at bounding box center [258, 104] width 208 height 36
click at [193, 114] on textarea "*Regenerative Foodshed Contribution" at bounding box center [258, 104] width 208 height 36
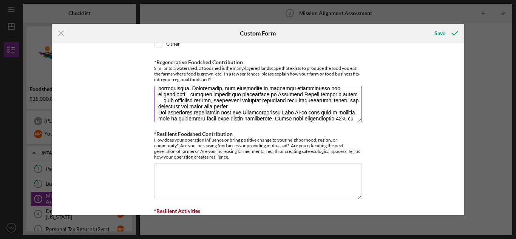
scroll to position [42, 0]
click at [282, 97] on textarea "*Regenerative Foodshed Contribution" at bounding box center [258, 104] width 208 height 36
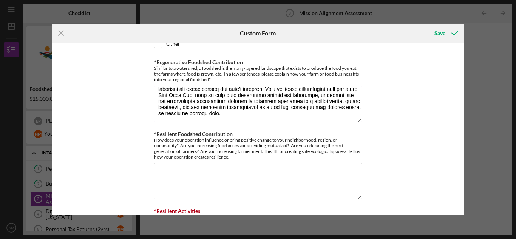
scroll to position [89, 0]
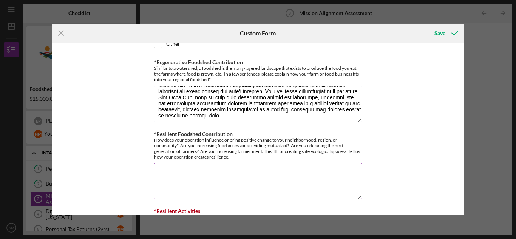
type textarea "Clay Hill Farm is strategically positioned to become an agricultural cornerston…"
click at [247, 163] on textarea "*Resilient Foodshed Contribution" at bounding box center [258, 181] width 208 height 36
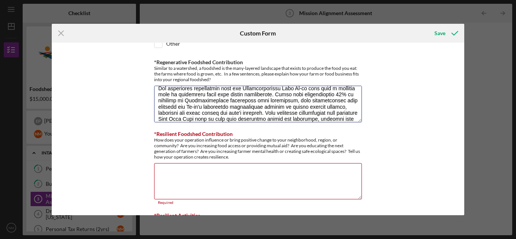
scroll to position [91, 0]
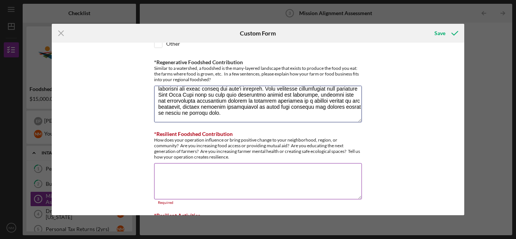
drag, startPoint x: 156, startPoint y: 107, endPoint x: 206, endPoint y: 142, distance: 61.3
click at [206, 142] on div "*Operation Type Please select the options that best fits your business Vegetabl…" at bounding box center [258, 80] width 208 height 1427
click at [195, 176] on textarea "*Resilient Foodshed Contribution" at bounding box center [258, 181] width 208 height 36
paste textarea "Our developing partnership with the Charlottesville Food Co-op will play a crit…"
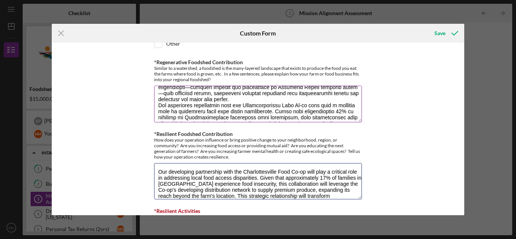
scroll to position [50, 0]
type textarea "Our developing partnership with the Charlottesville Food Co-op will play a crit…"
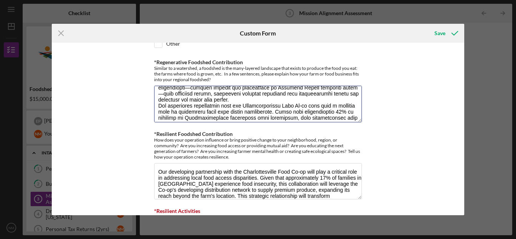
scroll to position [91, 0]
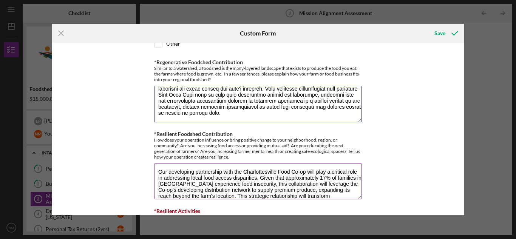
drag, startPoint x: 156, startPoint y: 108, endPoint x: 197, endPoint y: 136, distance: 49.2
click at [197, 136] on div "*Operation Type Please select the options that best fits your business Vegetabl…" at bounding box center [258, 78] width 208 height 1422
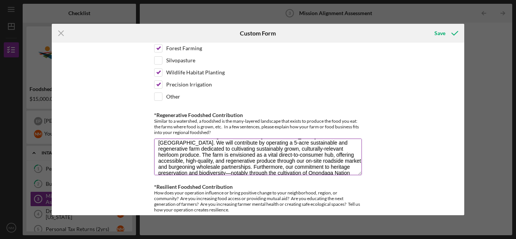
scroll to position [19, 0]
click at [187, 166] on textarea "Clay Hill Farm is strategically positioned to become an agricultural cornerston…" at bounding box center [258, 157] width 208 height 36
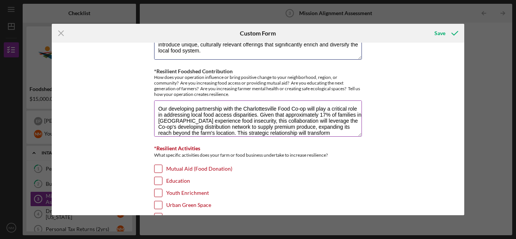
scroll to position [0, 0]
type textarea "Clay Hill Farm is strategically positioned to become an agricultural cornerston…"
click at [158, 110] on textarea "Our developing partnership with the Charlottesville Food Co-op will play a crit…" at bounding box center [258, 118] width 208 height 36
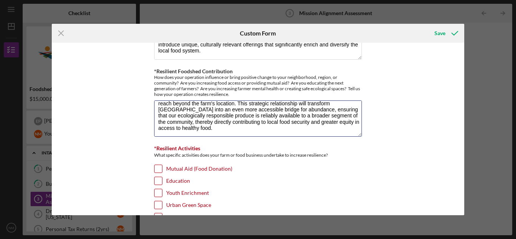
scroll to position [779, 0]
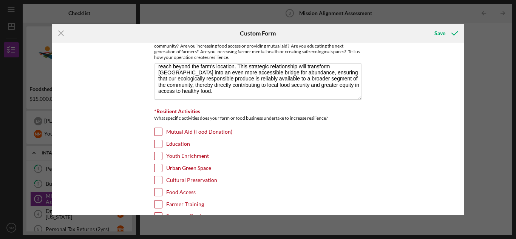
click at [155, 131] on input "Mutual Aid (Food Donation)" at bounding box center [159, 132] width 8 height 8
checkbox input "true"
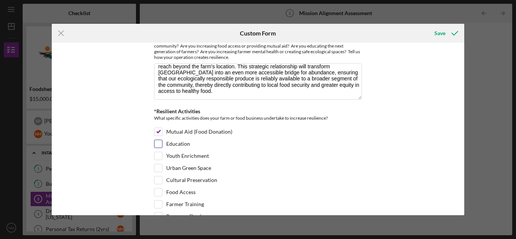
click at [156, 140] on div at bounding box center [158, 144] width 8 height 8
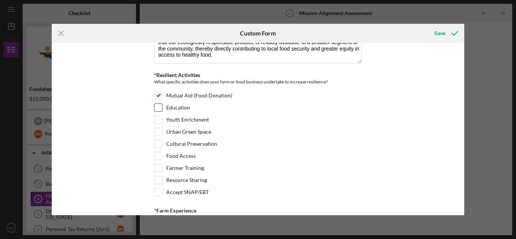
scroll to position [814, 0]
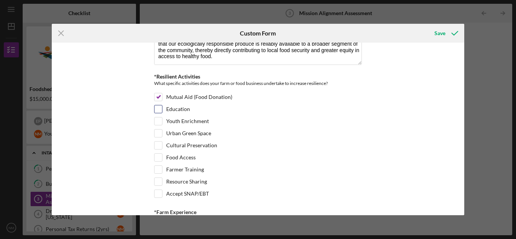
click at [158, 111] on input "Education" at bounding box center [159, 109] width 8 height 8
checkbox input "true"
click at [159, 144] on input "Cultural Preservation" at bounding box center [159, 146] width 8 height 8
checkbox input "true"
click at [159, 155] on input "Food Access" at bounding box center [159, 158] width 8 height 8
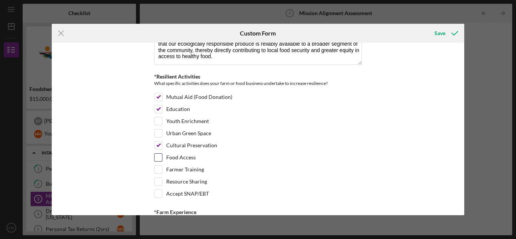
checkbox input "true"
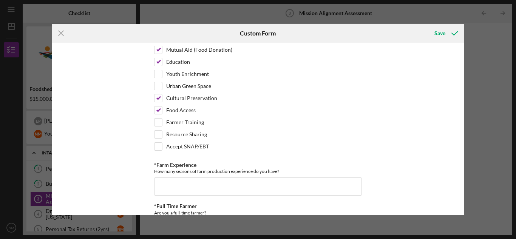
scroll to position [859, 0]
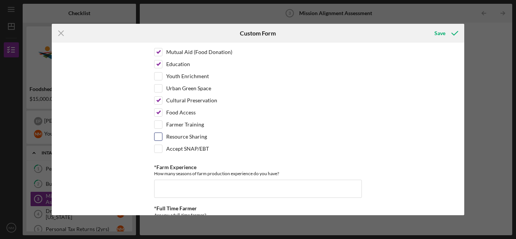
click at [155, 139] on input "Resource Sharing" at bounding box center [159, 137] width 8 height 8
checkbox input "true"
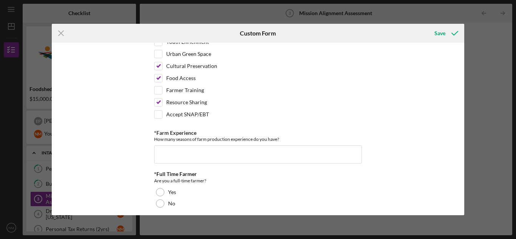
scroll to position [898, 0]
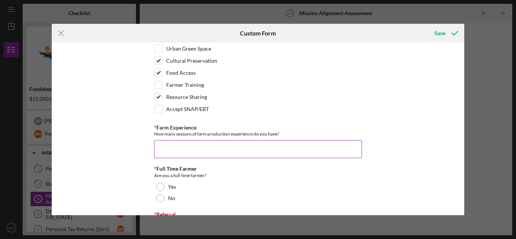
click at [157, 147] on input "*Farm Experience" at bounding box center [258, 149] width 208 height 18
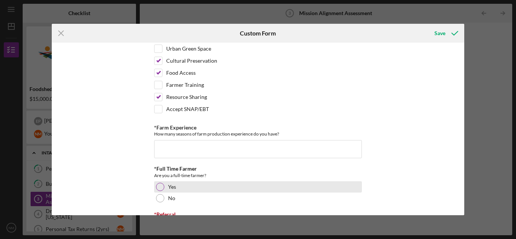
click at [163, 182] on div "*Full Time Farmer Are you a full-time farmer? Yes No" at bounding box center [258, 185] width 208 height 38
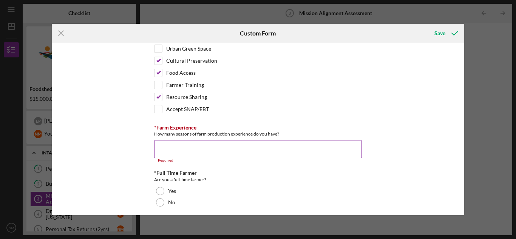
click at [169, 155] on input "*Farm Experience" at bounding box center [258, 149] width 208 height 18
type input "9"
type input "1"
type input "6"
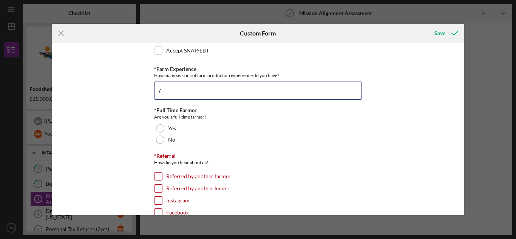
scroll to position [956, 0]
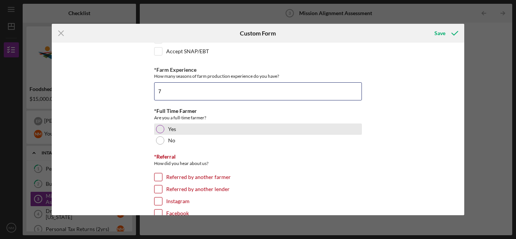
type input "7"
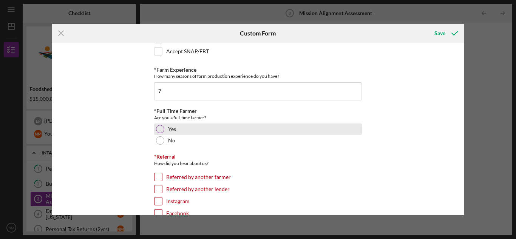
click at [160, 129] on div at bounding box center [160, 129] width 8 height 8
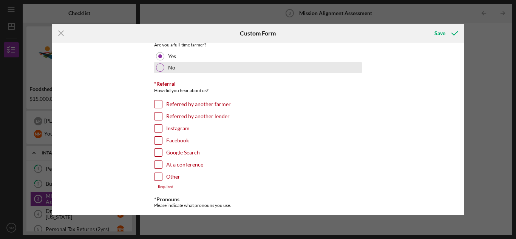
scroll to position [1032, 0]
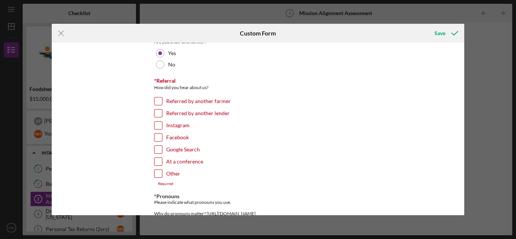
click at [169, 102] on label "Referred by another farmer" at bounding box center [198, 101] width 65 height 8
click at [162, 102] on input "Referred by another farmer" at bounding box center [159, 101] width 8 height 8
checkbox input "true"
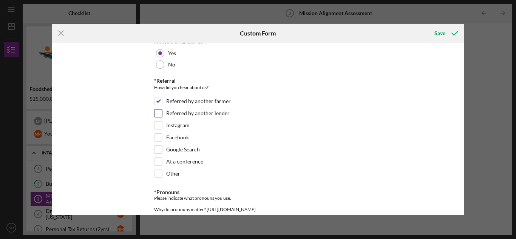
click at [166, 114] on label "Referred by another lender" at bounding box center [197, 114] width 63 height 8
click at [162, 114] on input "Referred by another lender" at bounding box center [159, 114] width 8 height 8
click at [172, 114] on label "Referred by another lender" at bounding box center [197, 114] width 63 height 8
click at [162, 114] on input "Referred by another lender" at bounding box center [159, 114] width 8 height 8
checkbox input "false"
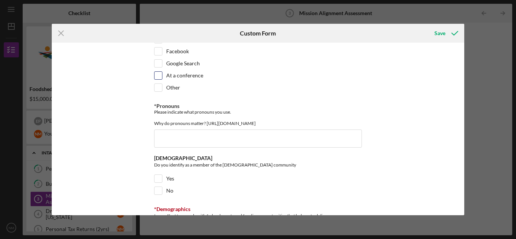
scroll to position [1121, 0]
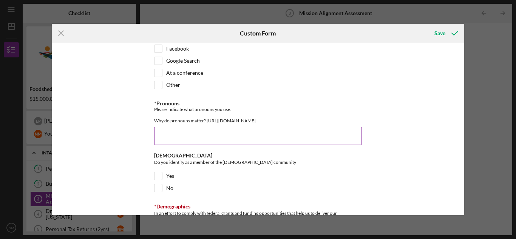
click at [170, 145] on input "*Pronouns" at bounding box center [258, 136] width 208 height 18
type input "S"
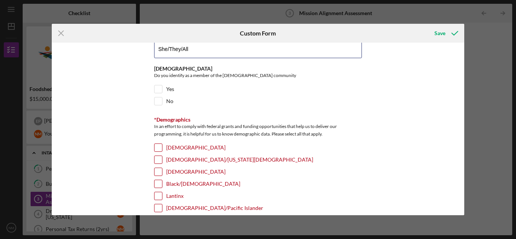
scroll to position [1209, 0]
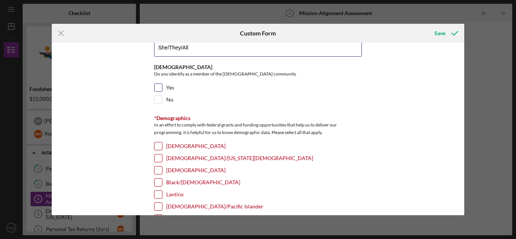
type input "She/They/All"
click at [164, 96] on div "Yes" at bounding box center [258, 89] width 208 height 12
click at [157, 91] on input "Yes" at bounding box center [159, 88] width 8 height 8
checkbox input "true"
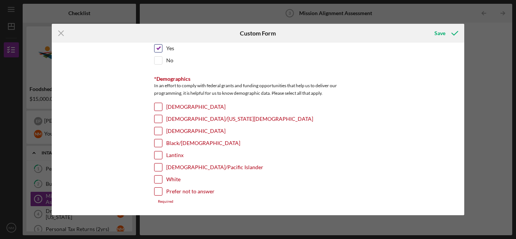
scroll to position [1254, 0]
click at [155, 105] on input "Hispanic" at bounding box center [159, 107] width 8 height 8
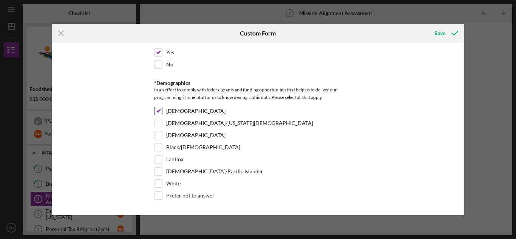
scroll to position [1250, 0]
click at [158, 110] on input "Hispanic" at bounding box center [159, 111] width 8 height 8
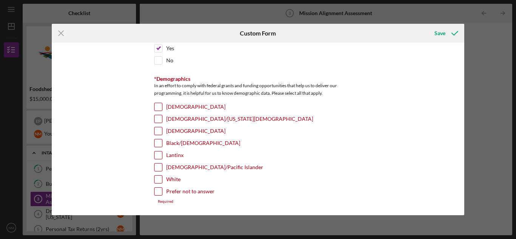
scroll to position [1254, 0]
click at [158, 110] on input "Hispanic" at bounding box center [159, 107] width 8 height 8
checkbox input "true"
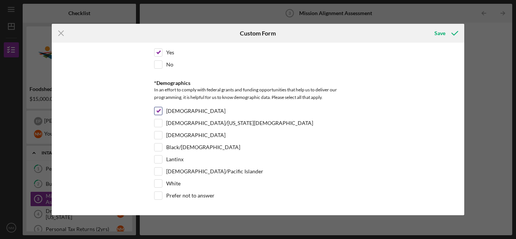
scroll to position [1250, 0]
click at [157, 121] on input "American Indian/Alaska Native" at bounding box center [159, 123] width 8 height 8
checkbox input "true"
click at [158, 144] on input "Black/African American" at bounding box center [159, 148] width 8 height 8
checkbox input "true"
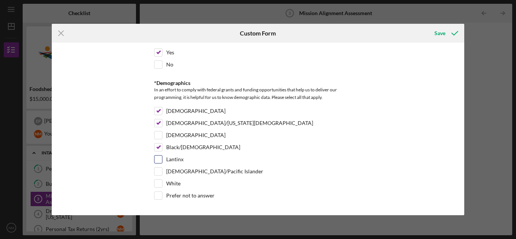
click at [159, 156] on input "Lantinx" at bounding box center [159, 160] width 8 height 8
checkbox input "true"
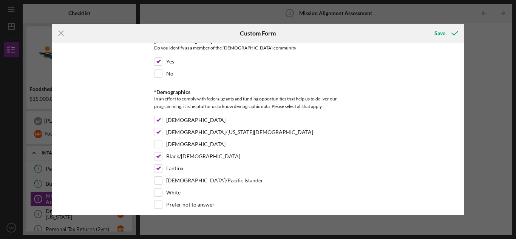
scroll to position [1250, 0]
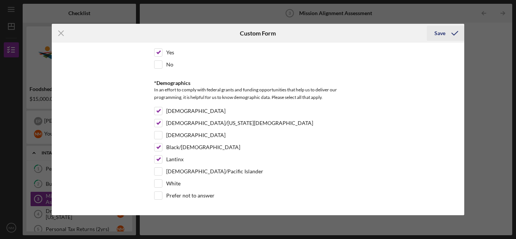
click at [437, 37] on div "Save" at bounding box center [439, 33] width 11 height 15
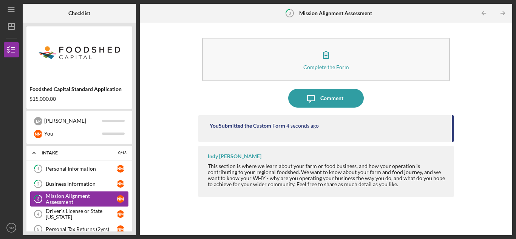
click at [69, 203] on div "Mission Alignment Assessment" at bounding box center [81, 199] width 71 height 12
click at [83, 196] on div "Mission Alignment Assessment" at bounding box center [81, 199] width 71 height 12
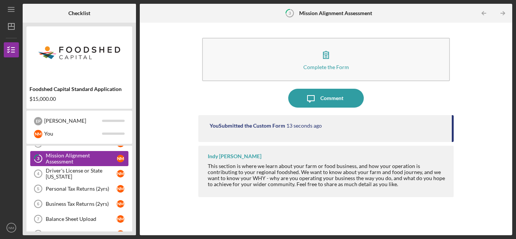
scroll to position [39, 0]
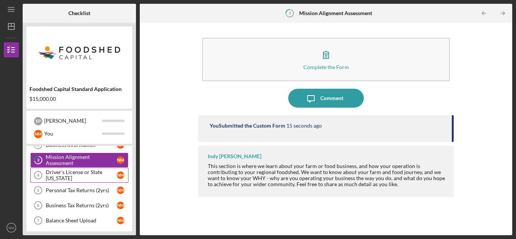
click at [88, 181] on link "Driver's License or State ID 4 Driver's License or State ID N M" at bounding box center [79, 175] width 98 height 15
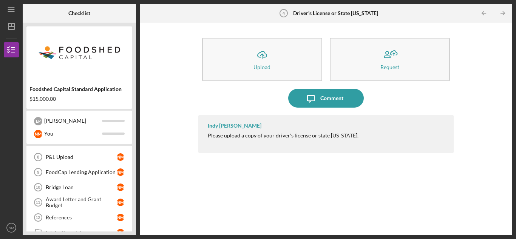
scroll to position [168, 0]
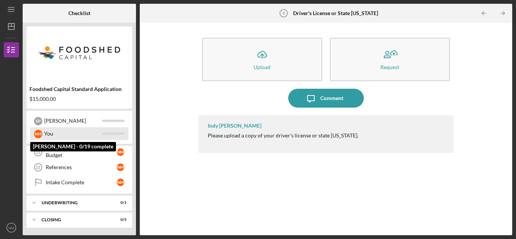
click at [94, 129] on div "You" at bounding box center [73, 133] width 58 height 13
click at [94, 130] on div "You" at bounding box center [73, 133] width 58 height 13
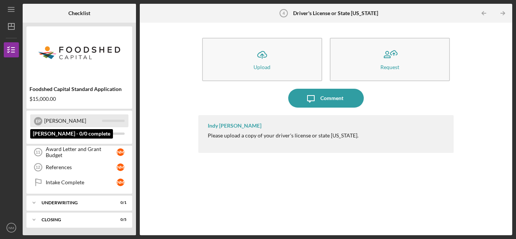
click at [100, 116] on div "[PERSON_NAME]" at bounding box center [73, 120] width 58 height 13
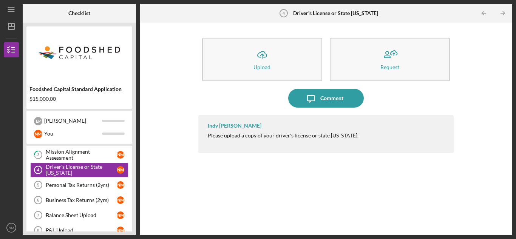
scroll to position [46, 0]
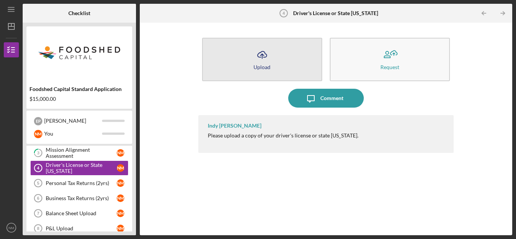
click at [285, 43] on button "Icon/Upload Upload" at bounding box center [262, 59] width 120 height 43
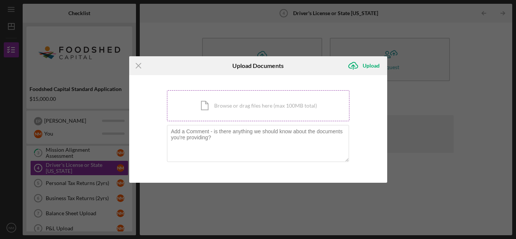
click at [252, 99] on div "Icon/Document Browse or drag files here (max 100MB total) Tap to choose files o…" at bounding box center [258, 105] width 182 height 31
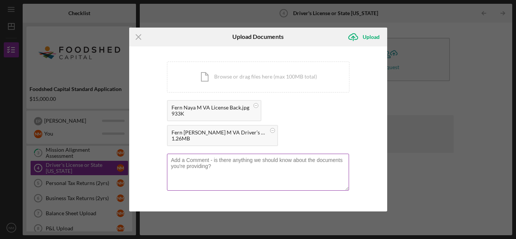
click at [309, 164] on textarea at bounding box center [258, 172] width 182 height 37
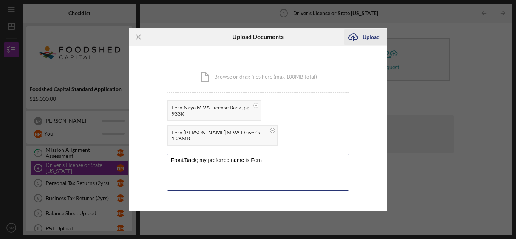
type textarea "Front/Back; my preferred name is Fern."
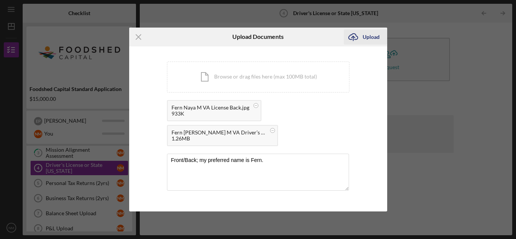
click at [360, 34] on icon "Icon/Upload" at bounding box center [353, 37] width 19 height 19
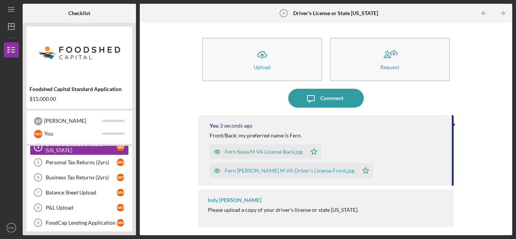
scroll to position [68, 0]
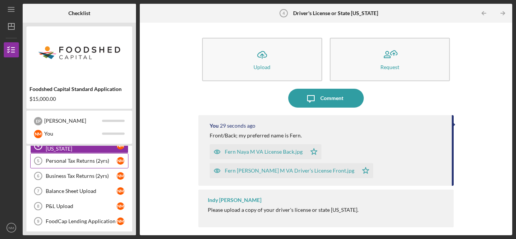
click at [87, 166] on link "Personal Tax Returns (2yrs) 5 Personal Tax Returns (2yrs) N M" at bounding box center [79, 160] width 98 height 15
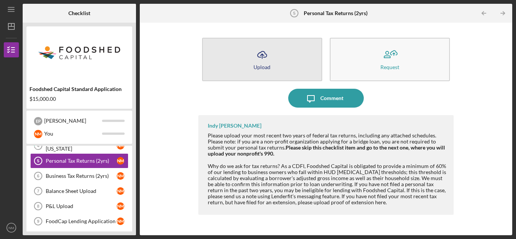
click at [257, 54] on icon "Icon/Upload" at bounding box center [262, 54] width 19 height 19
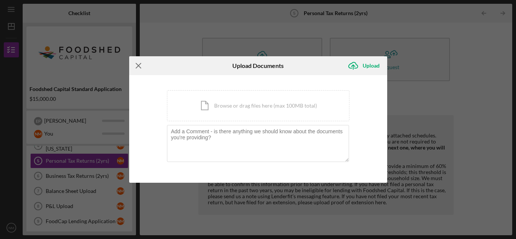
click at [141, 67] on icon "Icon/Menu Close" at bounding box center [138, 65] width 19 height 19
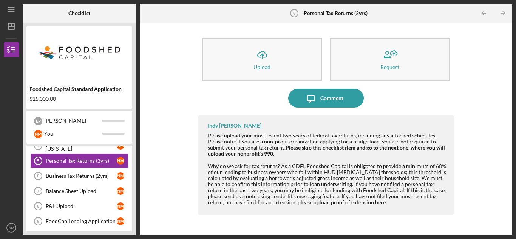
click at [62, 102] on div "$15,000.00" at bounding box center [79, 99] width 100 height 6
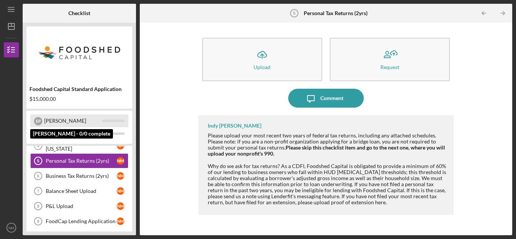
click at [58, 114] on div "[PERSON_NAME]" at bounding box center [73, 120] width 58 height 13
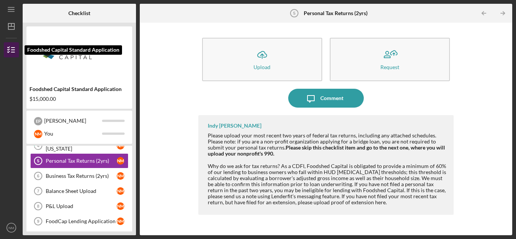
click at [12, 54] on icon "button" at bounding box center [11, 49] width 19 height 19
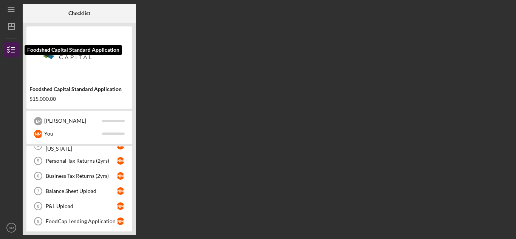
click at [9, 48] on icon "button" at bounding box center [11, 49] width 19 height 19
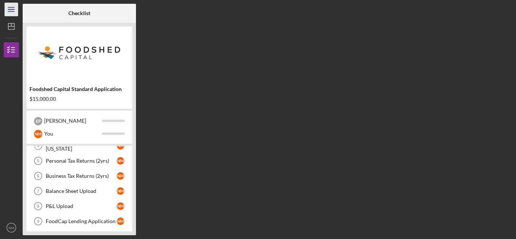
click at [9, 14] on icon "Icon/Menu" at bounding box center [11, 9] width 17 height 17
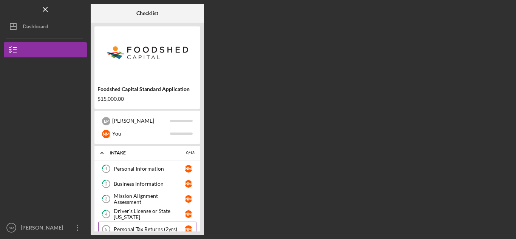
click at [108, 156] on icon "Icon/Expander" at bounding box center [101, 152] width 15 height 15
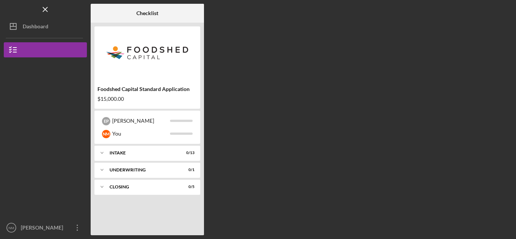
click at [111, 91] on div "Foodshed Capital Standard Application" at bounding box center [147, 89] width 100 height 6
click at [45, 10] on line "button" at bounding box center [45, 9] width 4 height 4
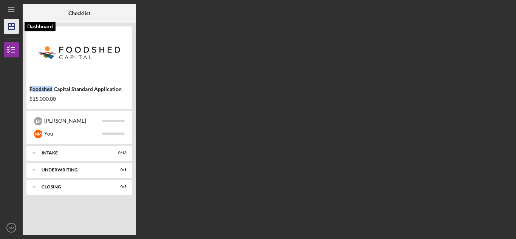
click at [11, 30] on icon "Icon/Dashboard" at bounding box center [11, 26] width 19 height 19
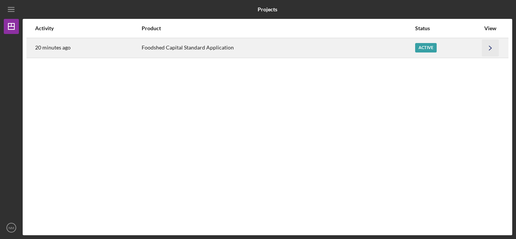
click at [483, 51] on icon "Icon/Navigate" at bounding box center [490, 47] width 17 height 17
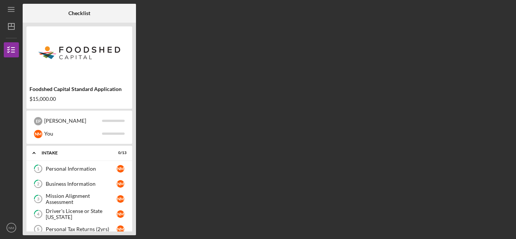
click at [79, 97] on div "$15,000.00" at bounding box center [79, 99] width 100 height 6
click at [13, 8] on icon "Icon/Menu" at bounding box center [11, 9] width 17 height 17
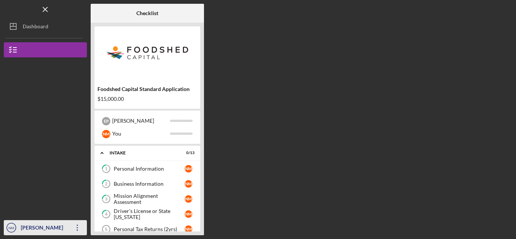
click at [79, 228] on icon "Icon/Overflow" at bounding box center [77, 227] width 19 height 19
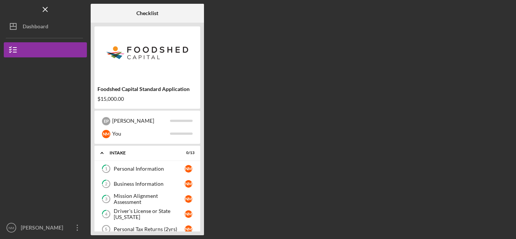
click at [113, 94] on div "Foodshed Capital Standard Application $15,000.00" at bounding box center [147, 94] width 106 height 22
click at [128, 171] on div "Personal Information" at bounding box center [149, 169] width 71 height 6
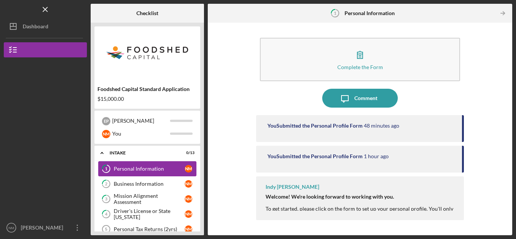
click at [133, 169] on div "Personal Information" at bounding box center [149, 169] width 71 height 6
click at [135, 153] on div "Intake" at bounding box center [150, 153] width 81 height 5
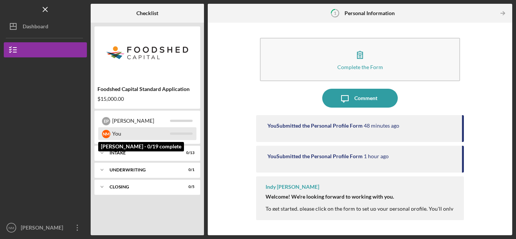
click at [141, 127] on div "You" at bounding box center [141, 133] width 58 height 13
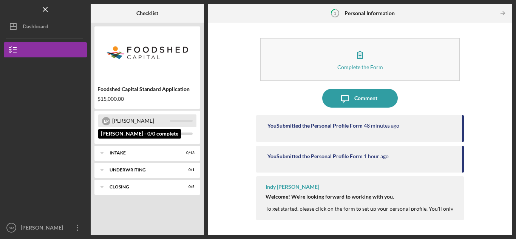
click at [141, 115] on div "[PERSON_NAME]" at bounding box center [141, 120] width 58 height 13
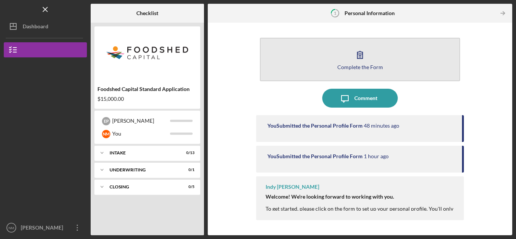
click at [335, 49] on button "Complete the Form Form" at bounding box center [360, 59] width 200 height 43
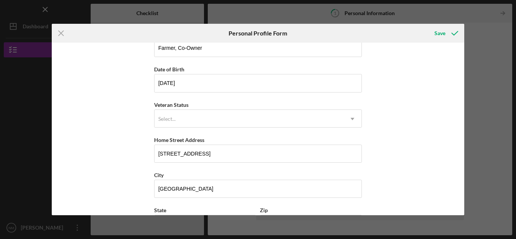
scroll to position [116, 0]
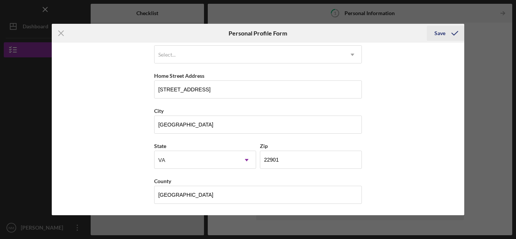
click at [458, 28] on icon "submit" at bounding box center [454, 33] width 19 height 19
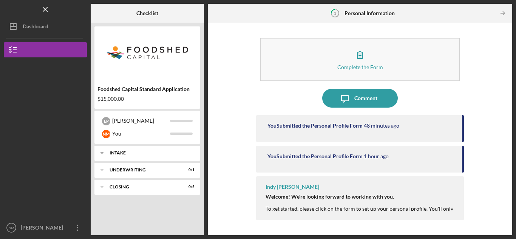
click at [122, 153] on div "Intake" at bounding box center [150, 153] width 81 height 5
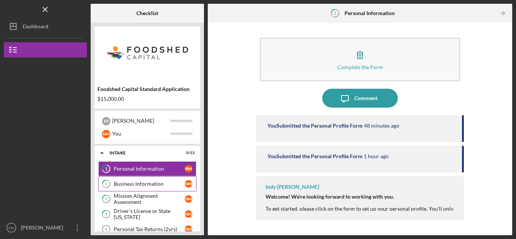
click at [122, 178] on link "2 Business Information N M" at bounding box center [147, 183] width 98 height 15
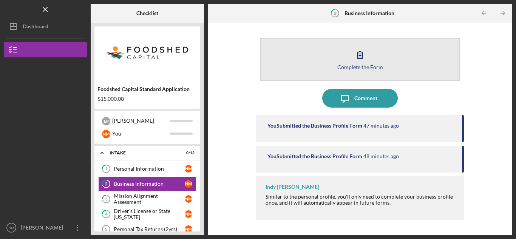
click at [318, 51] on button "Complete the Form Form" at bounding box center [360, 59] width 200 height 43
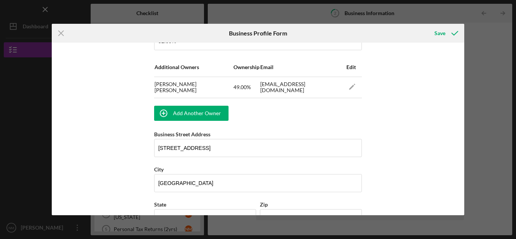
scroll to position [473, 0]
click at [65, 40] on icon "Icon/Menu Close" at bounding box center [61, 33] width 19 height 19
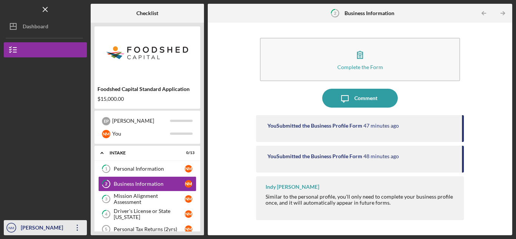
click at [13, 227] on text "NM" at bounding box center [12, 228] width 6 height 4
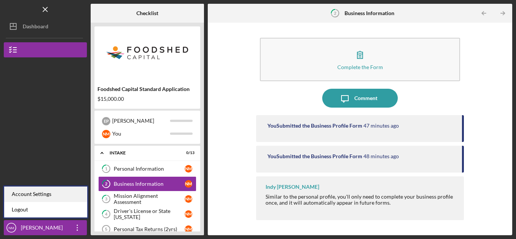
click at [28, 196] on div "Account Settings" at bounding box center [45, 194] width 83 height 15
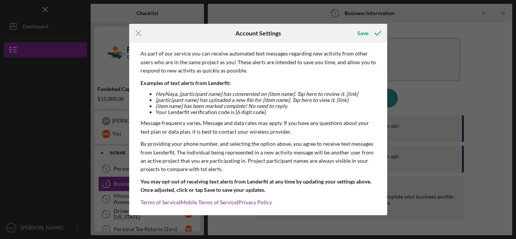
scroll to position [93, 0]
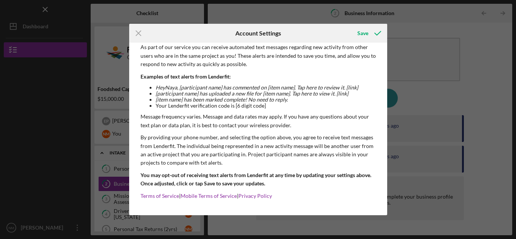
click at [94, 131] on div "Icon/Menu Close Account Settings Save Email Address clayhillfarmstand@gmail.com…" at bounding box center [258, 119] width 516 height 239
click at [137, 32] on icon "Icon/Menu Close" at bounding box center [138, 33] width 19 height 19
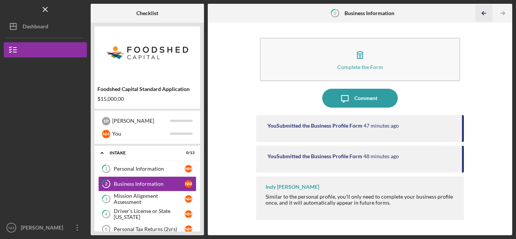
click at [484, 16] on icon "Icon/Table Pagination Arrow" at bounding box center [484, 13] width 17 height 17
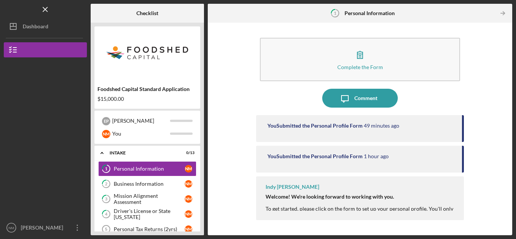
click at [484, 17] on div at bounding box center [485, 13] width 15 height 15
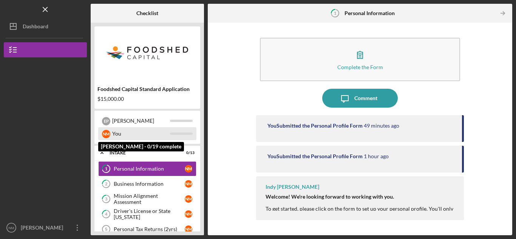
click at [153, 138] on div "You" at bounding box center [141, 133] width 58 height 13
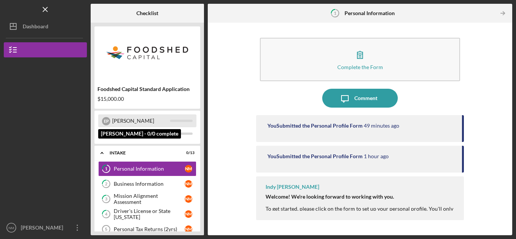
click at [156, 125] on div "[PERSON_NAME]" at bounding box center [141, 120] width 58 height 13
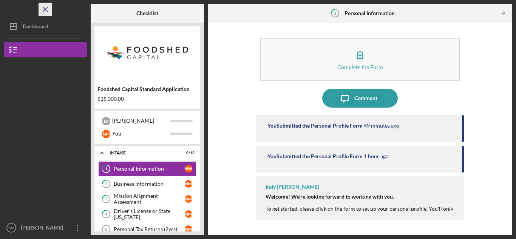
click at [40, 11] on icon "Icon/Menu Close" at bounding box center [45, 9] width 17 height 17
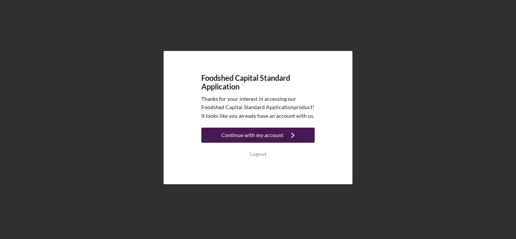
click at [272, 133] on div "Continue with my account" at bounding box center [252, 135] width 62 height 15
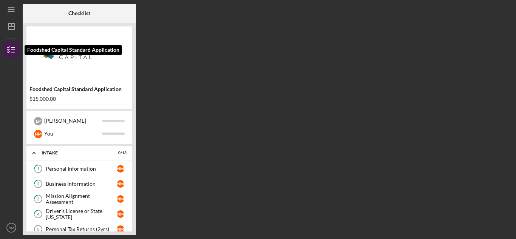
click at [11, 51] on icon "button" at bounding box center [11, 49] width 19 height 19
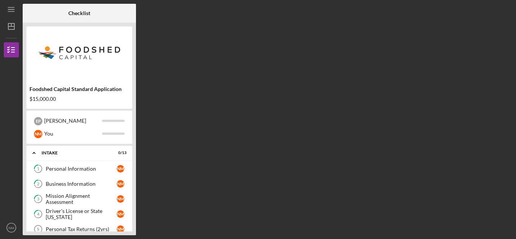
click at [8, 80] on div at bounding box center [11, 98] width 15 height 82
click at [12, 223] on icon "NM" at bounding box center [11, 227] width 15 height 19
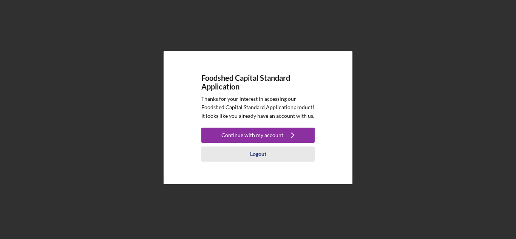
click at [261, 151] on div "Logout" at bounding box center [258, 154] width 16 height 15
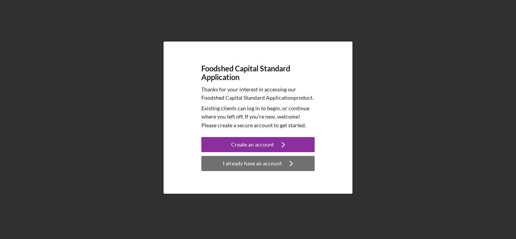
click at [261, 163] on div "I already have an account" at bounding box center [252, 163] width 59 height 15
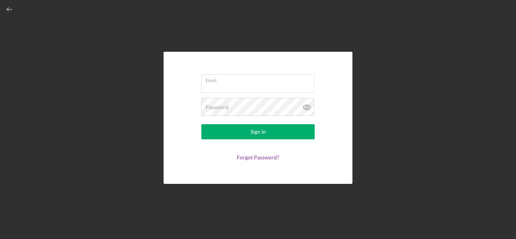
type input "[EMAIL_ADDRESS][DOMAIN_NAME]"
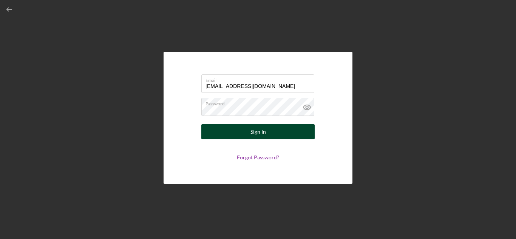
click at [264, 133] on div "Sign In" at bounding box center [257, 131] width 15 height 15
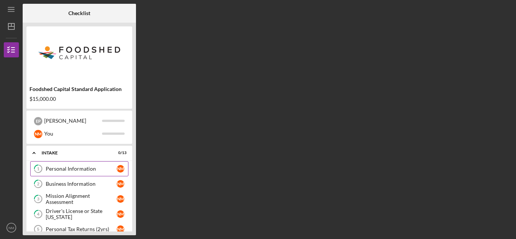
scroll to position [168, 0]
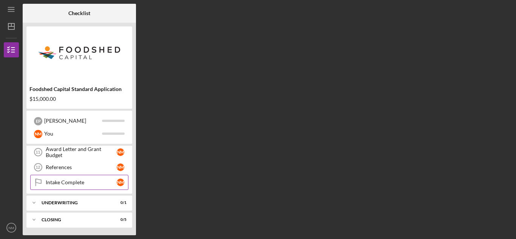
click at [58, 176] on link "Intake Complete Intake Complete N M" at bounding box center [79, 182] width 98 height 15
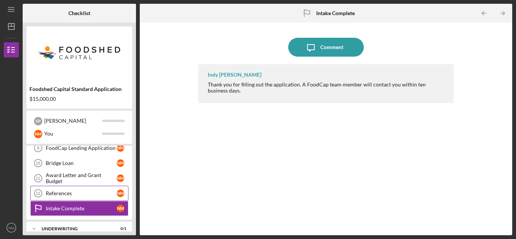
scroll to position [144, 0]
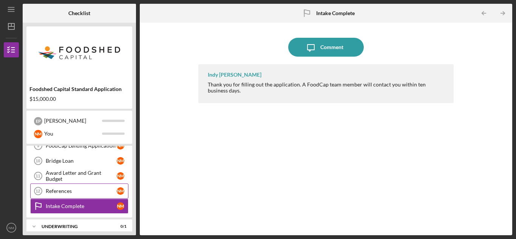
click at [55, 173] on div "Award Letter and Grant Budget" at bounding box center [81, 176] width 71 height 12
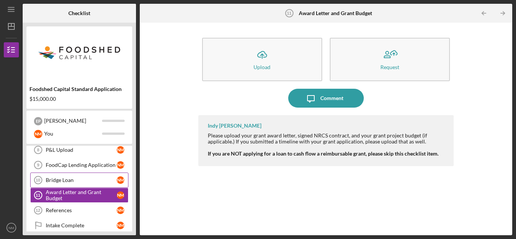
scroll to position [126, 0]
click at [56, 168] on link "FoodCap Lending Application 9 FoodCap Lending Application N M" at bounding box center [79, 163] width 98 height 15
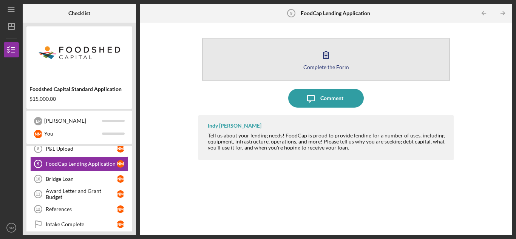
click at [244, 42] on button "Complete the Form Form" at bounding box center [326, 59] width 248 height 43
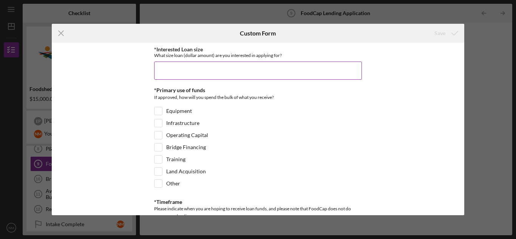
click at [233, 73] on input "*Interested Loan size" at bounding box center [258, 71] width 208 height 18
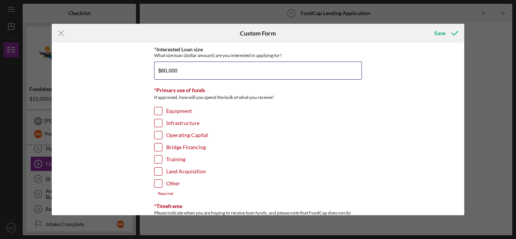
scroll to position [10, 0]
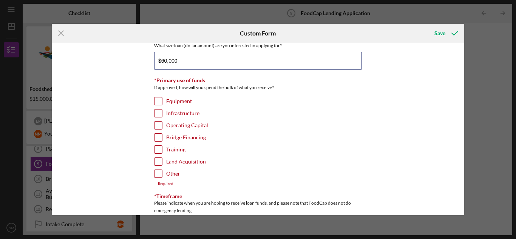
type input "$60,000"
click at [178, 99] on label "Equipment" at bounding box center [179, 101] width 26 height 8
click at [162, 99] on input "Equipment" at bounding box center [159, 101] width 8 height 8
checkbox input "true"
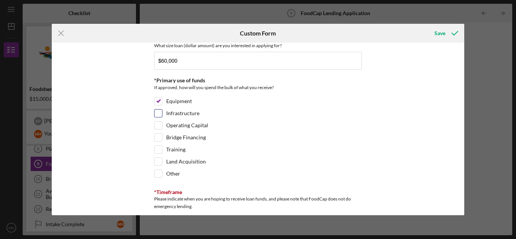
click at [167, 113] on label "Infrastructure" at bounding box center [182, 114] width 33 height 8
click at [162, 113] on input "Infrastructure" at bounding box center [159, 114] width 8 height 8
checkbox input "true"
click at [163, 126] on div "Operating Capital" at bounding box center [258, 127] width 208 height 12
click at [164, 122] on div "Operating Capital" at bounding box center [258, 127] width 208 height 12
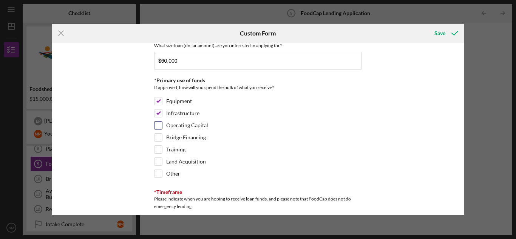
click at [159, 127] on input "Operating Capital" at bounding box center [159, 126] width 8 height 8
checkbox input "true"
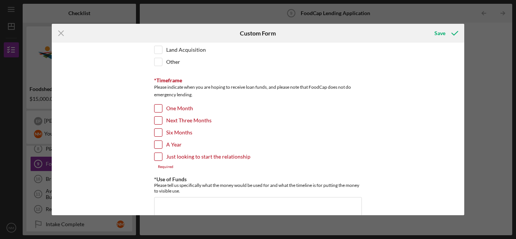
scroll to position [123, 0]
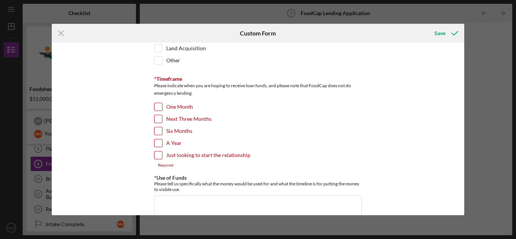
click at [155, 119] on input "Next Three Months" at bounding box center [159, 119] width 8 height 8
checkbox input "true"
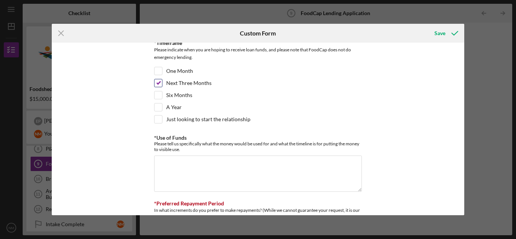
scroll to position [160, 0]
click at [159, 74] on input "One Month" at bounding box center [159, 70] width 8 height 8
checkbox input "true"
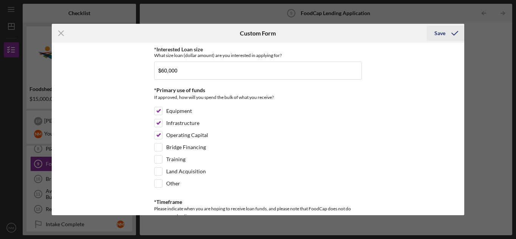
click at [441, 32] on div "Save" at bounding box center [439, 33] width 11 height 15
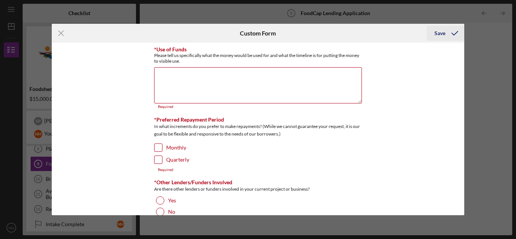
scroll to position [251, 0]
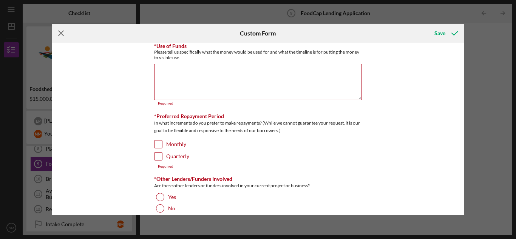
click at [59, 35] on line at bounding box center [61, 33] width 5 height 5
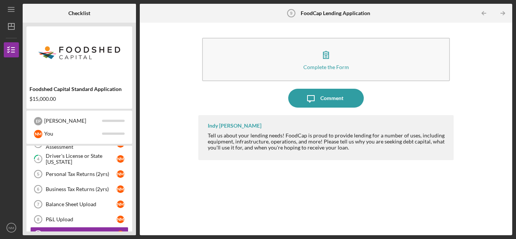
scroll to position [54, 0]
click at [59, 176] on div "Personal Tax Returns (2yrs)" at bounding box center [81, 175] width 71 height 6
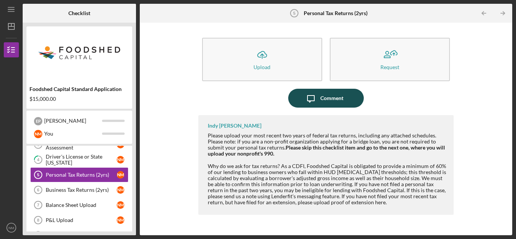
click at [301, 96] on icon "Icon/Message" at bounding box center [310, 98] width 19 height 19
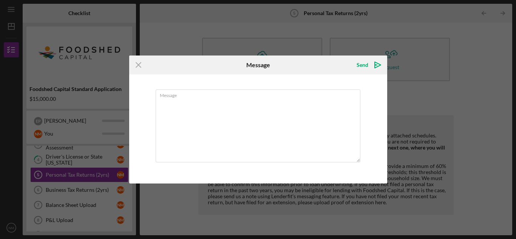
click at [301, 96] on div "Message" at bounding box center [258, 127] width 205 height 74
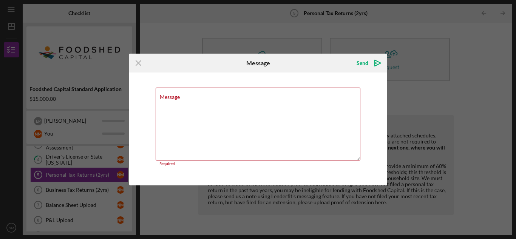
click at [301, 96] on div "Message Required" at bounding box center [258, 127] width 205 height 79
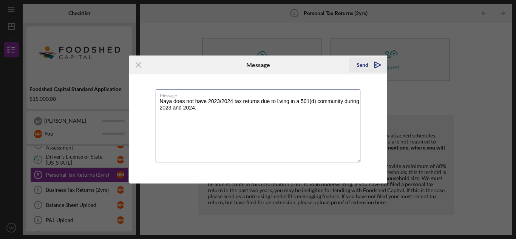
type textarea "Naya does not have 2023/2024 tax returns due to living in a 501(d) community du…"
click at [367, 65] on div "Send" at bounding box center [363, 64] width 12 height 15
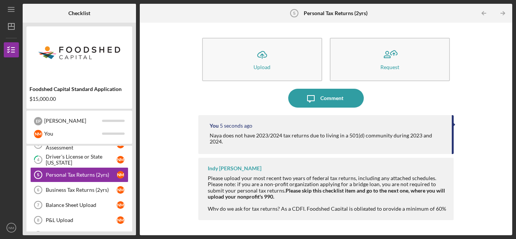
click at [222, 138] on div "Naya does not have 2023/2024 tax returns due to living in a 501(d) community du…" at bounding box center [327, 139] width 235 height 12
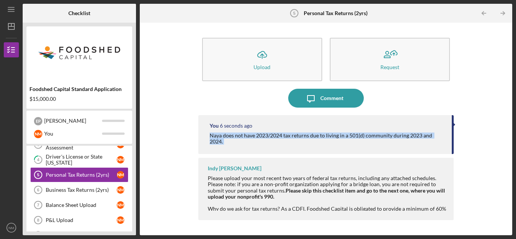
click at [222, 138] on div "Naya does not have 2023/2024 tax returns due to living in a 501(d) community du…" at bounding box center [327, 139] width 235 height 12
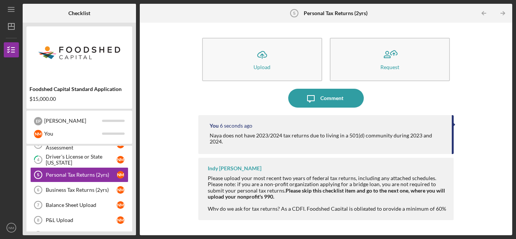
click at [222, 138] on div "Naya does not have 2023/2024 tax returns due to living in a 501(d) community du…" at bounding box center [327, 139] width 235 height 12
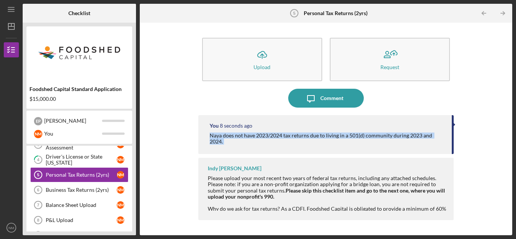
click at [222, 138] on div "Naya does not have 2023/2024 tax returns due to living in a 501(d) community du…" at bounding box center [327, 139] width 235 height 12
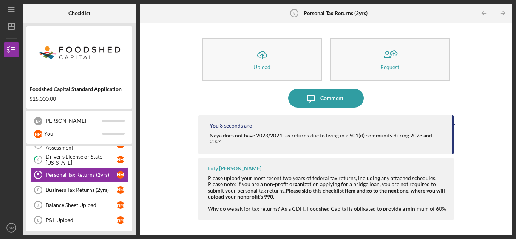
click at [222, 138] on div "Naya does not have 2023/2024 tax returns due to living in a 501(d) community du…" at bounding box center [327, 139] width 235 height 12
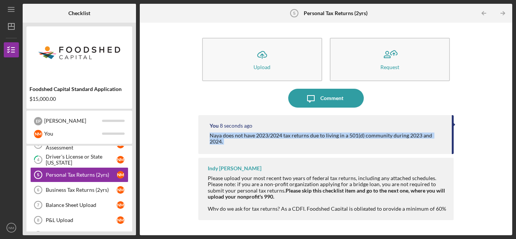
click at [222, 138] on div "Naya does not have 2023/2024 tax returns due to living in a 501(d) community du…" at bounding box center [327, 139] width 235 height 12
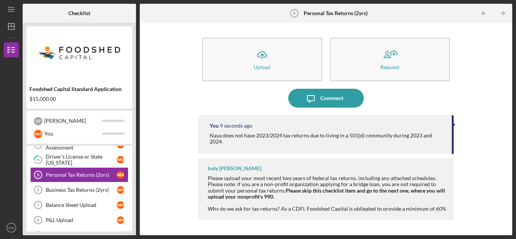
click at [222, 138] on div "Naya does not have 2023/2024 tax returns due to living in a 501(d) community du…" at bounding box center [327, 139] width 235 height 12
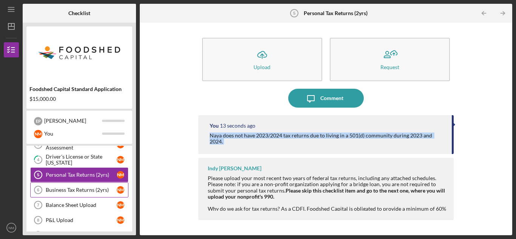
click at [102, 189] on div "Business Tax Returns (2yrs)" at bounding box center [81, 190] width 71 height 6
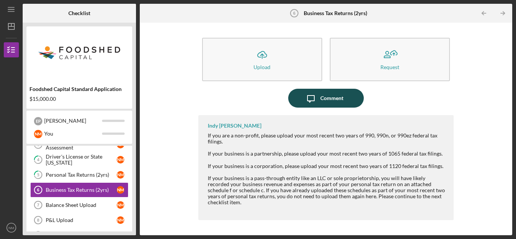
click at [315, 96] on icon "Icon/Message" at bounding box center [310, 98] width 19 height 19
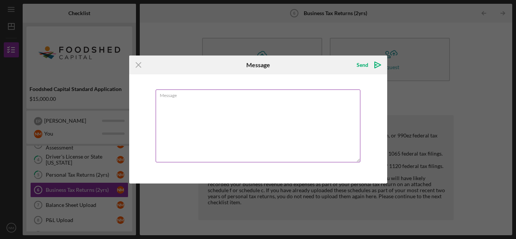
click at [305, 100] on textarea "Message" at bounding box center [258, 126] width 205 height 73
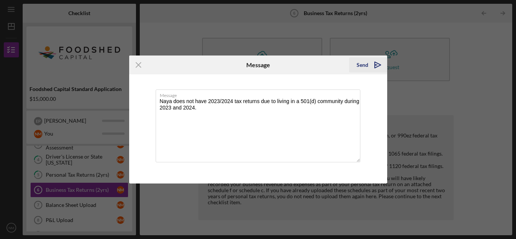
type textarea "Naya does not have 2023/2024 tax returns due to living in a 501(d) community du…"
click at [361, 66] on div "Send" at bounding box center [363, 64] width 12 height 15
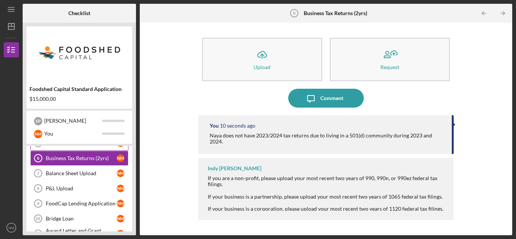
scroll to position [87, 0]
click at [96, 175] on div "Balance Sheet Upload" at bounding box center [81, 173] width 71 height 6
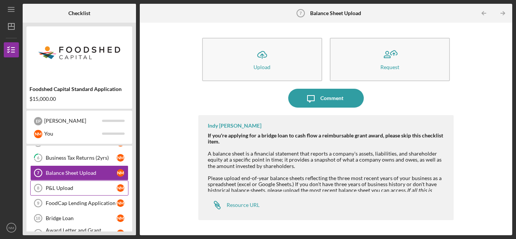
click at [94, 186] on div "P&L Upload" at bounding box center [81, 188] width 71 height 6
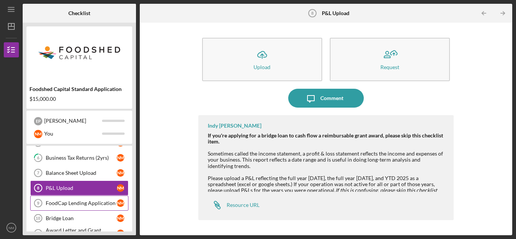
click at [92, 199] on link "FoodCap Lending Application 9 FoodCap Lending Application N M" at bounding box center [79, 203] width 98 height 15
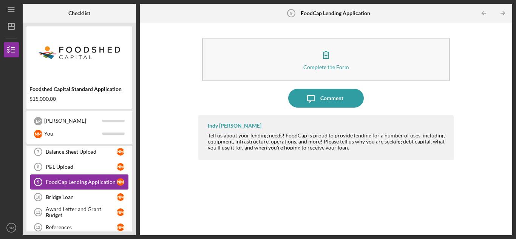
scroll to position [112, 0]
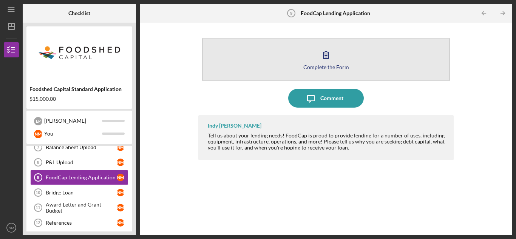
click at [296, 63] on button "Complete the Form Form" at bounding box center [326, 59] width 248 height 43
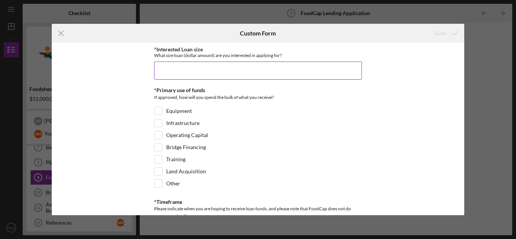
click at [270, 76] on input "*Interested Loan size" at bounding box center [258, 71] width 208 height 18
type input "$60,000"
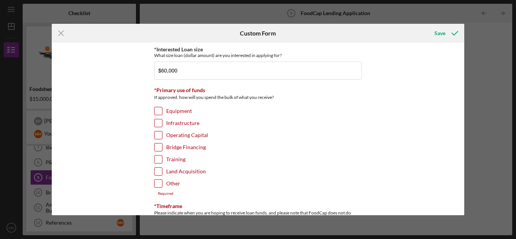
click at [182, 111] on label "Equipment" at bounding box center [179, 111] width 26 height 8
click at [162, 111] on input "Equipment" at bounding box center [159, 111] width 8 height 8
checkbox input "true"
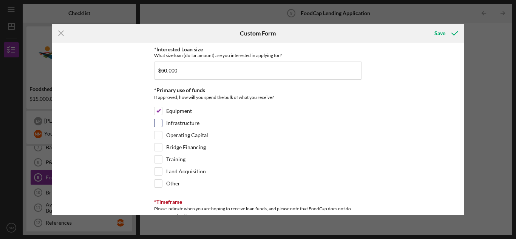
click at [179, 121] on label "Infrastructure" at bounding box center [182, 123] width 33 height 8
click at [162, 121] on input "Infrastructure" at bounding box center [159, 123] width 8 height 8
checkbox input "true"
click at [176, 136] on label "Operating Capital" at bounding box center [187, 135] width 42 height 8
click at [162, 136] on input "Operating Capital" at bounding box center [159, 135] width 8 height 8
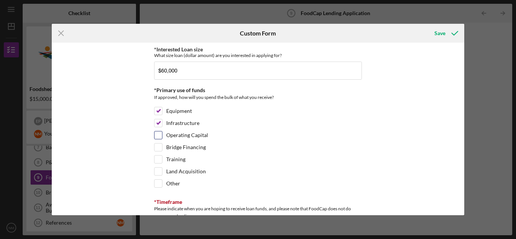
checkbox input "true"
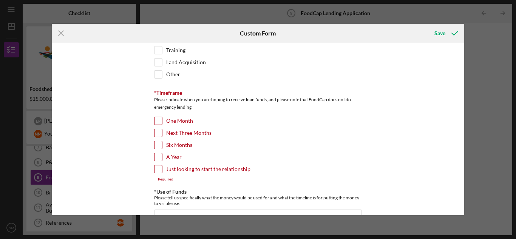
scroll to position [111, 0]
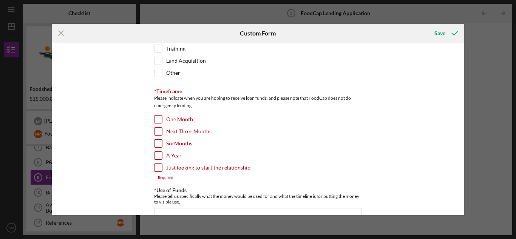
click at [175, 122] on label "One Month" at bounding box center [179, 120] width 27 height 8
click at [162, 122] on input "One Month" at bounding box center [159, 120] width 8 height 8
checkbox input "true"
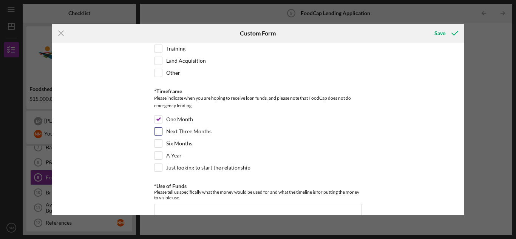
click at [174, 133] on label "Next Three Months" at bounding box center [188, 132] width 45 height 8
click at [162, 133] on input "Next Three Months" at bounding box center [159, 132] width 8 height 8
checkbox input "true"
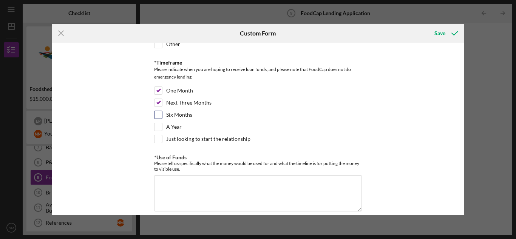
scroll to position [143, 0]
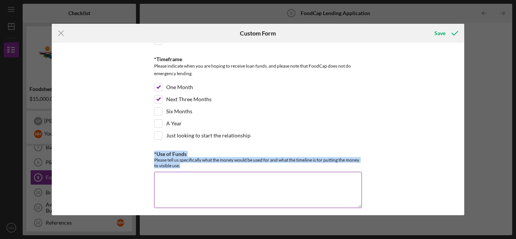
drag, startPoint x: 153, startPoint y: 153, endPoint x: 202, endPoint y: 167, distance: 51.4
click at [202, 167] on div "*Use of Funds Please tell us specifically what the money would be used for and …" at bounding box center [258, 159] width 208 height 17
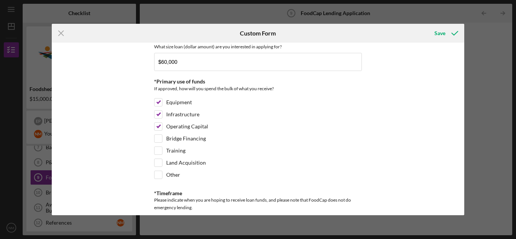
scroll to position [0, 0]
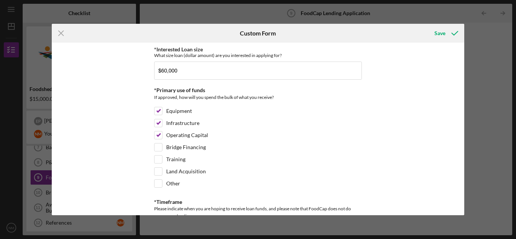
click at [109, 71] on div "*Interested Loan size What size loan (dollar amount) are you interested in appl…" at bounding box center [258, 129] width 413 height 172
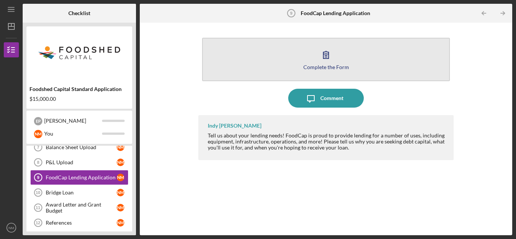
click at [343, 61] on button "Complete the Form Form" at bounding box center [326, 59] width 248 height 43
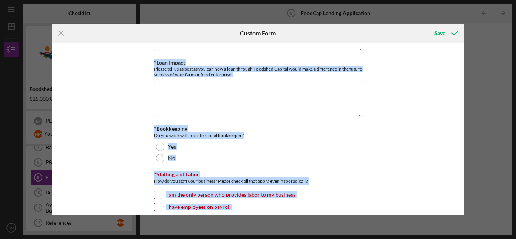
scroll to position [591, 0]
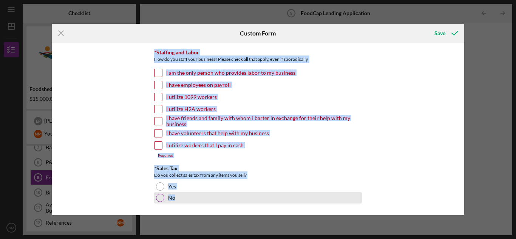
drag, startPoint x: 153, startPoint y: 48, endPoint x: 242, endPoint y: 195, distance: 172.4
copy div "*Interested Loan size What size loan (dollar amount) are you interested in appl…"
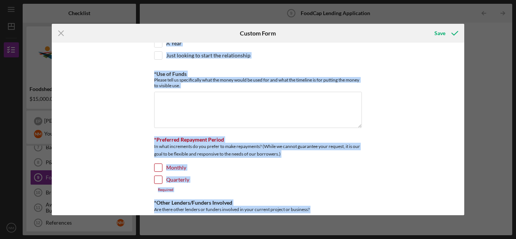
scroll to position [221, 0]
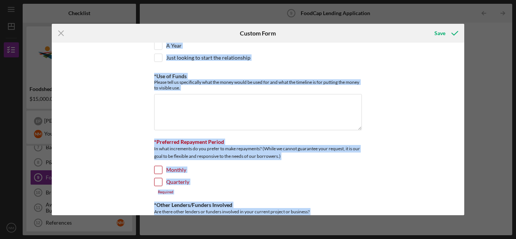
click at [200, 116] on textarea "*Use of Funds" at bounding box center [258, 112] width 208 height 36
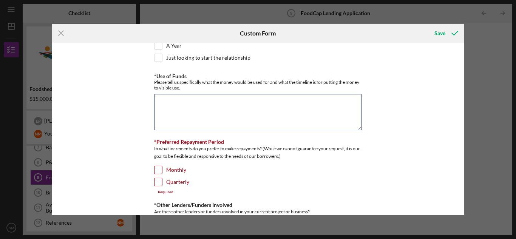
paste textarea "The $60,000 loan will be used to purchase, install, and construct the essential…"
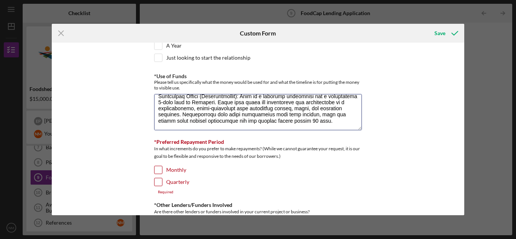
scroll to position [32, 0]
click at [346, 111] on textarea "*Use of Funds" at bounding box center [258, 112] width 208 height 36
click at [230, 121] on textarea "*Use of Funds" at bounding box center [258, 112] width 208 height 36
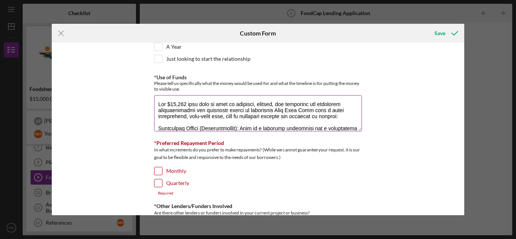
scroll to position [0, 0]
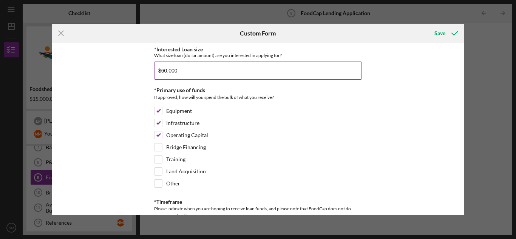
type textarea "The $60,000 loan will be used to purchase, install, and construct the essential…"
click at [162, 73] on input "$60,000" at bounding box center [258, 71] width 208 height 18
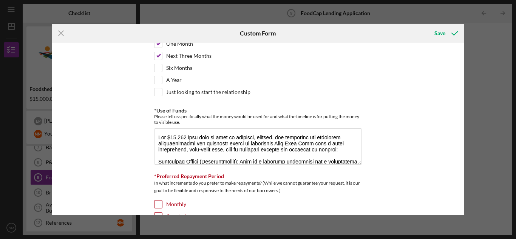
scroll to position [191, 0]
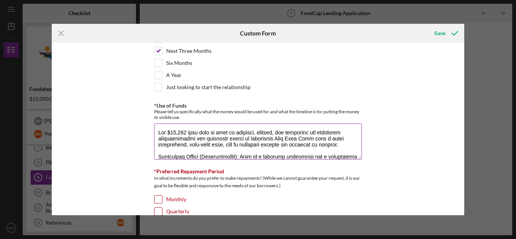
type input "$80,000"
click at [174, 134] on textarea "*Use of Funds" at bounding box center [258, 142] width 208 height 36
type textarea "The $60,000 loan will be used to purchase, install, and construct the essential…"
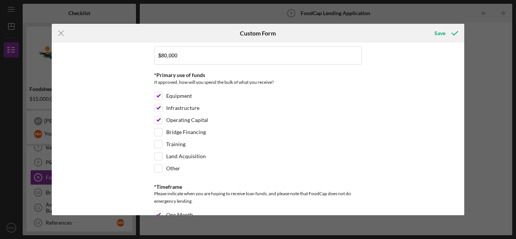
scroll to position [0, 0]
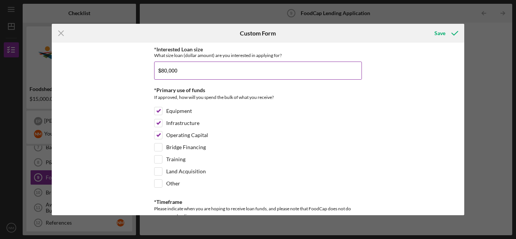
click at [162, 71] on input "$80,000" at bounding box center [258, 71] width 208 height 18
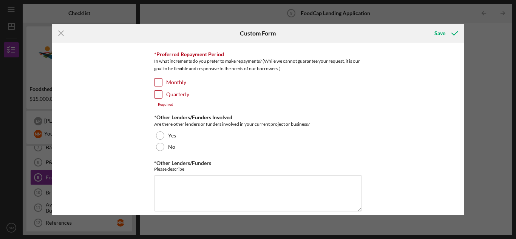
scroll to position [306, 0]
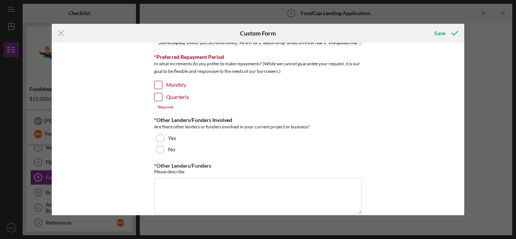
type input "$60,000"
click at [157, 95] on input "Quarterly" at bounding box center [159, 97] width 8 height 8
checkbox input "true"
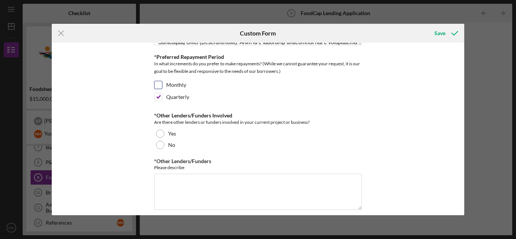
click at [160, 83] on input "Monthly" at bounding box center [159, 85] width 8 height 8
click at [158, 83] on input "Monthly" at bounding box center [159, 85] width 8 height 8
checkbox input "false"
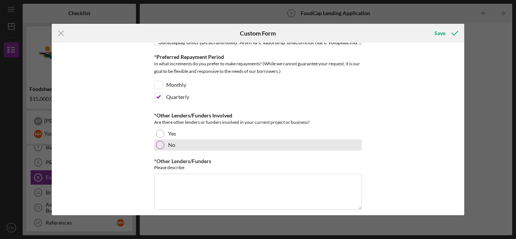
click at [166, 140] on div "No" at bounding box center [258, 144] width 208 height 11
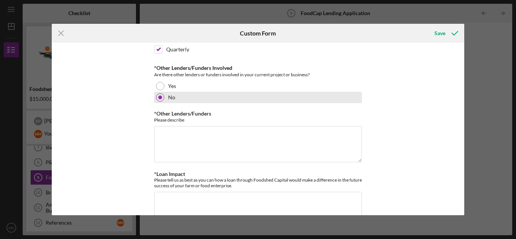
scroll to position [354, 0]
click at [167, 144] on textarea "*Other Lenders/Funders" at bounding box center [258, 143] width 208 height 36
paste textarea "A $60,000 loan through Foodshed Capital would be absolutely transformative, pro…"
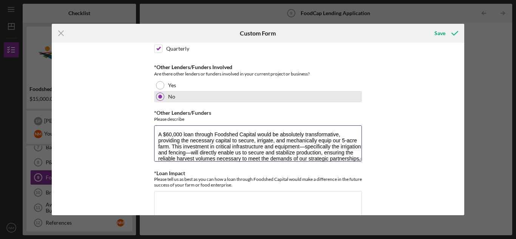
scroll to position [31, 0]
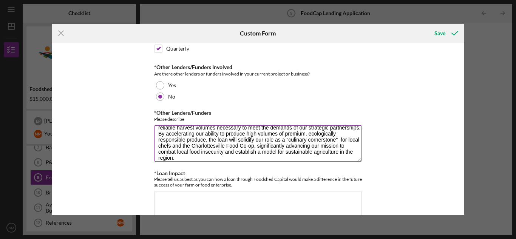
click at [176, 147] on textarea "A $60,000 loan through Foodshed Capital would be absolutely transformative, pro…" at bounding box center [258, 143] width 208 height 36
click at [209, 146] on textarea "A $60,000 loan through Foodshed Capital would be absolutely transformative, pro…" at bounding box center [258, 143] width 208 height 36
click at [240, 148] on textarea "A $60,000 loan through Foodshed Capital would be absolutely transformative, pro…" at bounding box center [258, 143] width 208 height 36
click at [210, 147] on textarea "A $60,000 loan through Foodshed Capital would be absolutely transformative, pro…" at bounding box center [258, 143] width 208 height 36
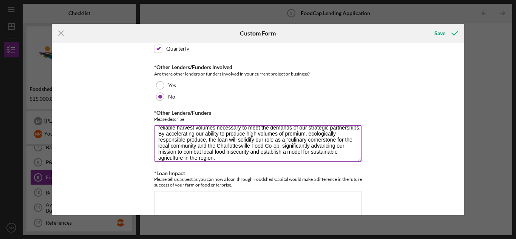
click at [160, 147] on textarea "A $60,000 loan through Foodshed Capital would be absolutely transformative, pro…" at bounding box center [258, 143] width 208 height 36
click at [195, 147] on textarea "A $60,000 loan through Foodshed Capital would be absolutely transformative, pro…" at bounding box center [258, 143] width 208 height 36
click at [210, 154] on textarea "A $60,000 loan through Foodshed Capital would be absolutely transformative, pro…" at bounding box center [258, 143] width 208 height 36
click at [206, 148] on textarea "A $60,000 loan through Foodshed Capital would be absolutely transformative, pro…" at bounding box center [258, 143] width 208 height 36
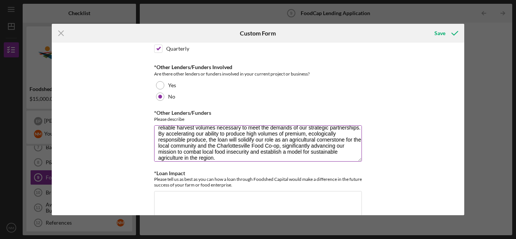
click at [335, 140] on textarea "A $60,000 loan through Foodshed Capital would be absolutely transformative, pro…" at bounding box center [258, 143] width 208 height 36
click at [304, 146] on textarea "A $60,000 loan through Foodshed Capital would be absolutely transformative, pro…" at bounding box center [258, 143] width 208 height 36
click at [252, 149] on textarea "A $60,000 loan through Foodshed Capital would be absolutely transformative, pro…" at bounding box center [258, 143] width 208 height 36
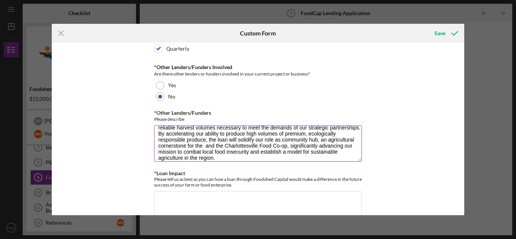
click at [275, 145] on textarea "A $60,000 loan through Foodshed Capital would be absolutely transformative, pro…" at bounding box center [258, 143] width 208 height 36
click at [224, 148] on textarea "A $60,000 loan through Foodshed Capital would be absolutely transformative, pro…" at bounding box center [258, 143] width 208 height 36
click at [235, 156] on textarea "A $60,000 loan through Foodshed Capital would be absolutely transformative, pro…" at bounding box center [258, 143] width 208 height 36
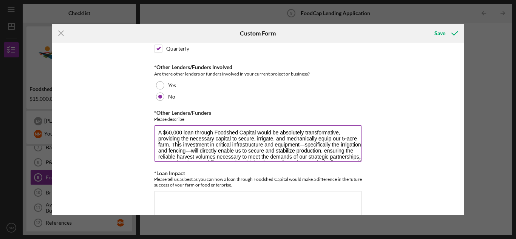
scroll to position [2, 0]
click at [163, 148] on textarea "A $60,000 loan through Foodshed Capital would be absolutely transformative, pro…" at bounding box center [258, 143] width 208 height 36
click at [162, 146] on textarea "A $60,000 loan through Foodshed Capital would be absolutely transformative, pro…" at bounding box center [258, 143] width 208 height 36
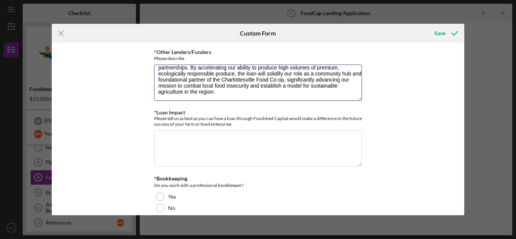
scroll to position [415, 0]
type textarea "A $60,000 loan through Foodshed Capital would be absolutely transformative, pro…"
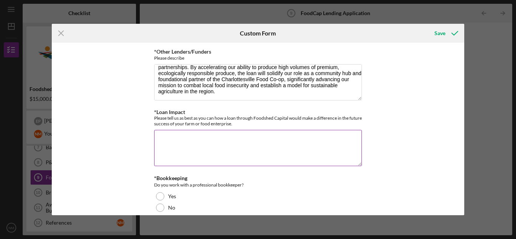
click at [167, 148] on textarea "*Loan Impact" at bounding box center [258, 148] width 208 height 36
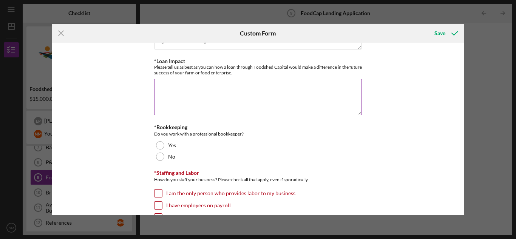
scroll to position [474, 0]
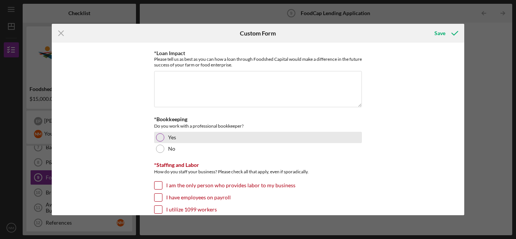
click at [163, 139] on div "Yes" at bounding box center [258, 137] width 208 height 11
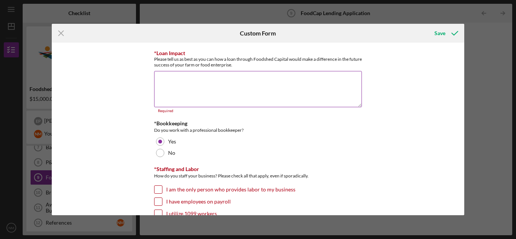
click at [212, 79] on textarea "*Loan Impact" at bounding box center [258, 89] width 208 height 36
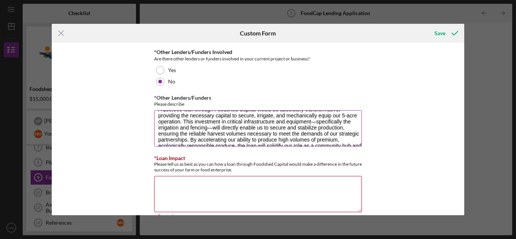
scroll to position [0, 0]
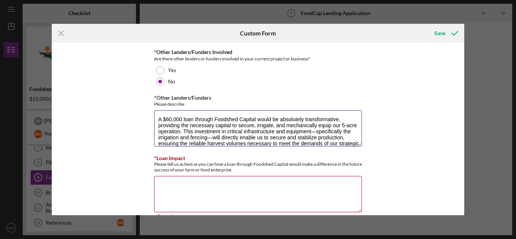
drag, startPoint x: 295, startPoint y: 138, endPoint x: 136, endPoint y: 114, distance: 160.8
click at [136, 114] on div "*Interested Loan size What size loan (dollar amount) are you interested in appl…" at bounding box center [258, 129] width 413 height 172
click at [187, 192] on textarea "*Loan Impact" at bounding box center [258, 194] width 208 height 36
paste textarea "A $60,000 loan through Foodshed Capital would be absolutely transformative, pro…"
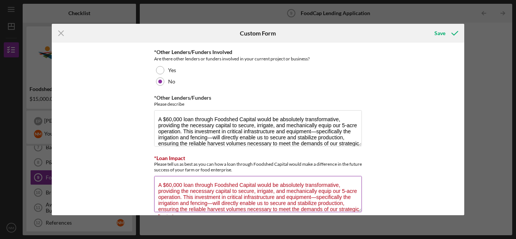
scroll to position [31, 0]
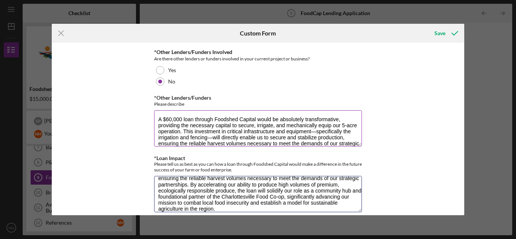
type textarea "A $60,000 loan through Foodshed Capital would be absolutely transformative, pro…"
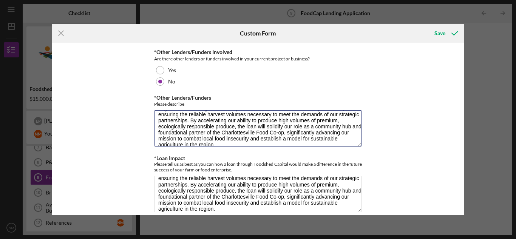
scroll to position [37, 0]
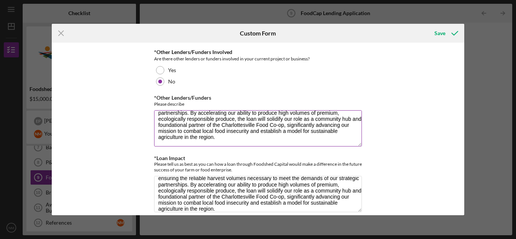
drag, startPoint x: 157, startPoint y: 119, endPoint x: 294, endPoint y: 145, distance: 139.6
click at [294, 145] on textarea "A $60,000 loan through Foodshed Capital would be absolutely transformative, pro…" at bounding box center [258, 128] width 208 height 36
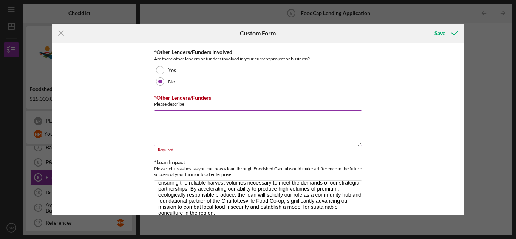
scroll to position [0, 0]
click at [111, 124] on div "*Interested Loan size What size loan (dollar amount) are you interested in appl…" at bounding box center [258, 129] width 413 height 172
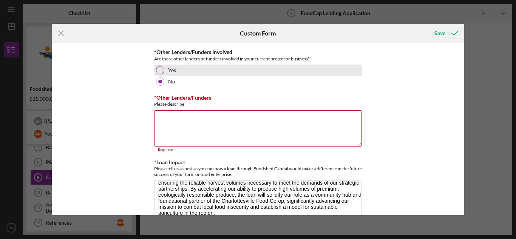
click at [156, 75] on div "Yes" at bounding box center [258, 70] width 208 height 11
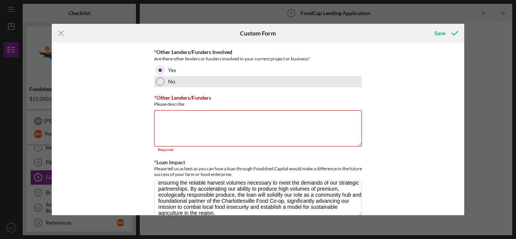
click at [156, 80] on div at bounding box center [160, 81] width 8 height 8
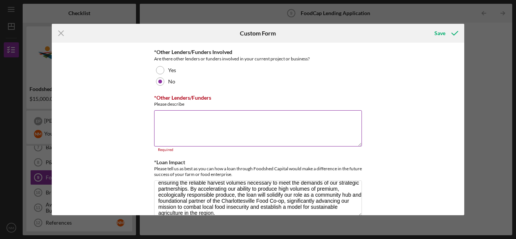
click at [168, 114] on textarea "*Other Lenders/Funders" at bounding box center [258, 128] width 208 height 36
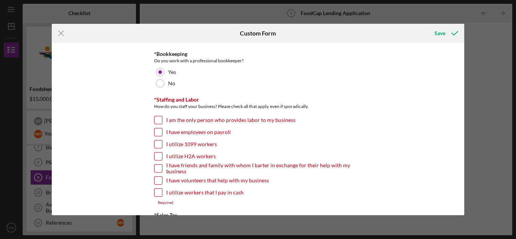
scroll to position [540, 0]
type textarea "N/A at this time."
click at [156, 118] on input "I am the only person who provides labor to my business" at bounding box center [159, 120] width 8 height 8
checkbox input "true"
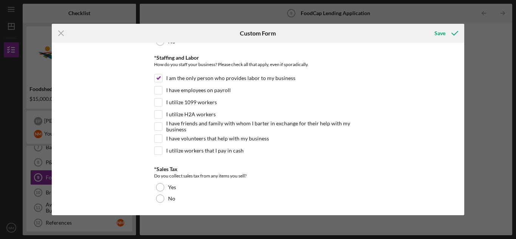
scroll to position [582, 0]
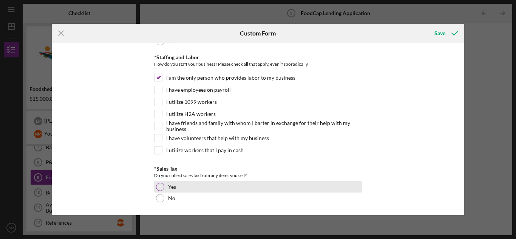
click at [175, 185] on div "Yes" at bounding box center [258, 186] width 208 height 11
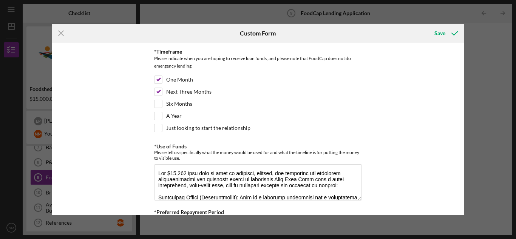
scroll to position [151, 0]
click at [264, 124] on div "Just looking to start the relationship" at bounding box center [258, 130] width 208 height 12
click at [246, 126] on label "Just looking to start the relationship" at bounding box center [208, 128] width 84 height 8
click at [162, 126] on input "Just looking to start the relationship" at bounding box center [159, 128] width 8 height 8
checkbox input "true"
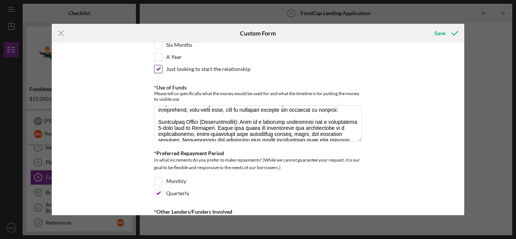
scroll to position [18, 0]
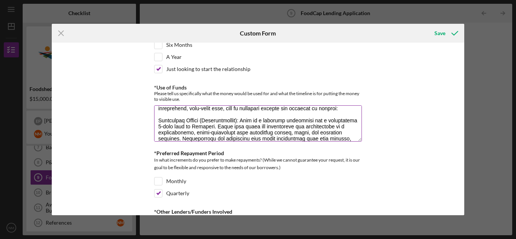
click at [186, 129] on textarea "*Use of Funds" at bounding box center [258, 123] width 208 height 36
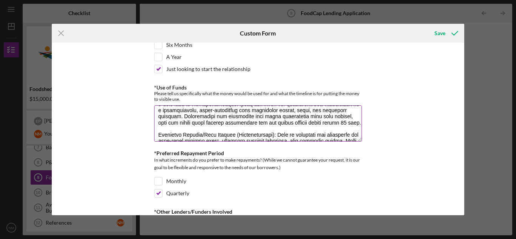
scroll to position [41, 0]
click at [199, 121] on textarea "*Use of Funds" at bounding box center [258, 123] width 208 height 36
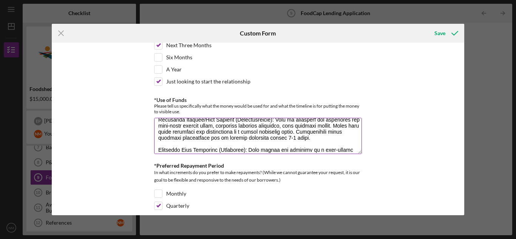
scroll to position [70, 0]
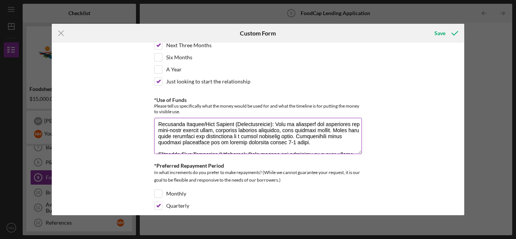
click at [182, 124] on textarea "*Use of Funds" at bounding box center [258, 136] width 208 height 36
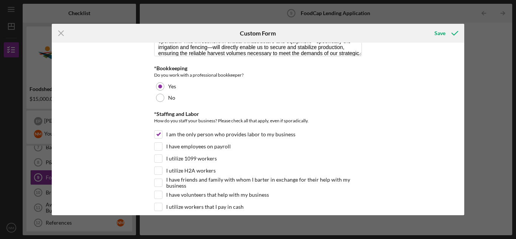
scroll to position [582, 0]
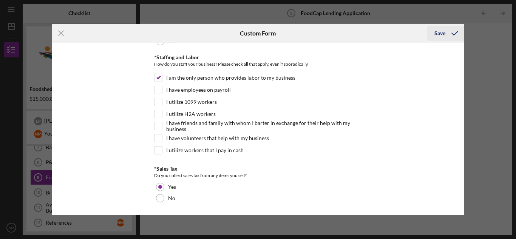
type textarea "The $60,000 loan will be used to purchase, install, and construct the essential…"
click at [442, 36] on div "Save" at bounding box center [439, 33] width 11 height 15
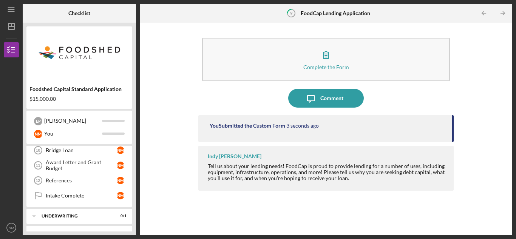
scroll to position [155, 0]
click at [97, 175] on link "References 12 References N M" at bounding box center [79, 180] width 98 height 15
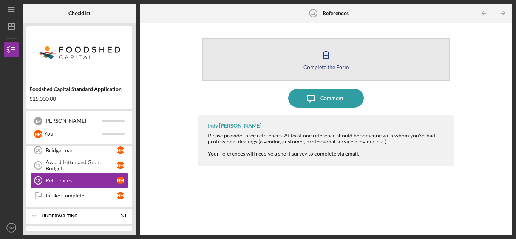
click at [309, 43] on button "Complete the Form Form" at bounding box center [326, 59] width 248 height 43
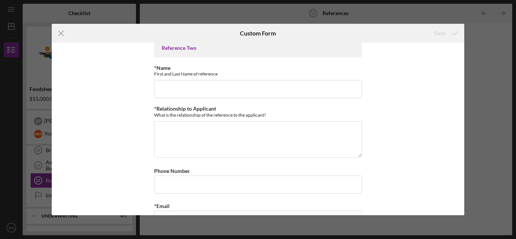
scroll to position [206, 0]
click at [322, 18] on div "Icon/Menu Close Custom Form Save Reference One *Relationship to Applicant What …" at bounding box center [258, 119] width 516 height 239
click at [61, 31] on icon "Icon/Menu Close" at bounding box center [61, 33] width 19 height 19
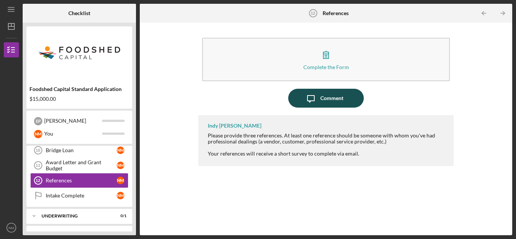
click at [316, 96] on icon "Icon/Message" at bounding box center [310, 98] width 19 height 19
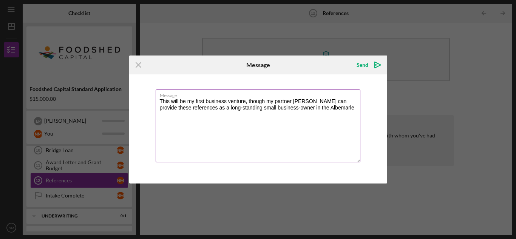
click at [354, 110] on textarea "This will be my first business venture, though my partner [PERSON_NAME] can pro…" at bounding box center [258, 126] width 205 height 73
type textarea "This will be my first business venture, though my partner [PERSON_NAME] can pro…"
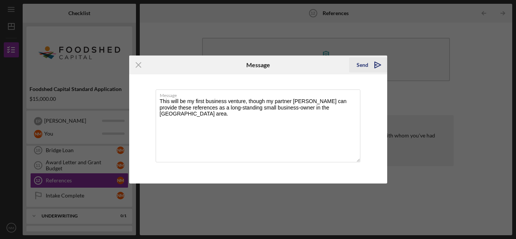
click at [371, 62] on icon "Icon/icon-invite-send" at bounding box center [377, 65] width 19 height 19
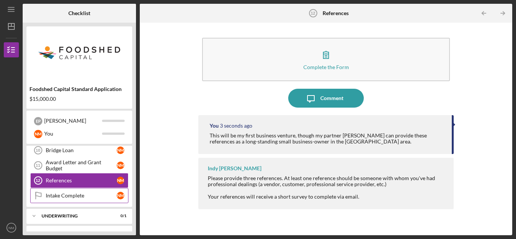
click at [97, 191] on link "Intake Complete Intake Complete N M" at bounding box center [79, 195] width 98 height 15
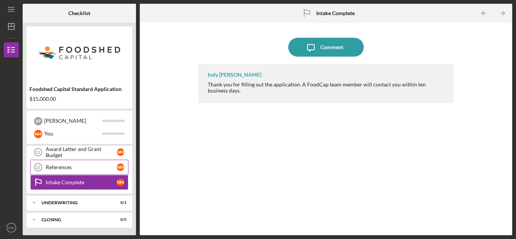
scroll to position [167, 0]
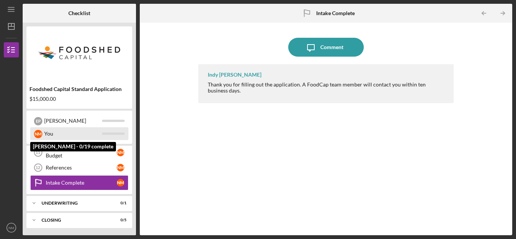
click at [71, 128] on div "You" at bounding box center [73, 133] width 58 height 13
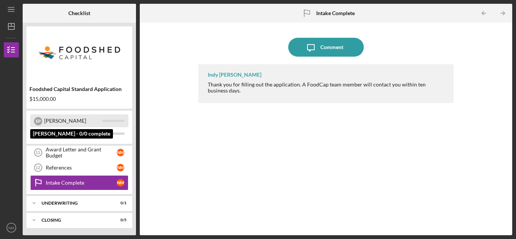
click at [75, 120] on div "[PERSON_NAME]" at bounding box center [73, 120] width 58 height 13
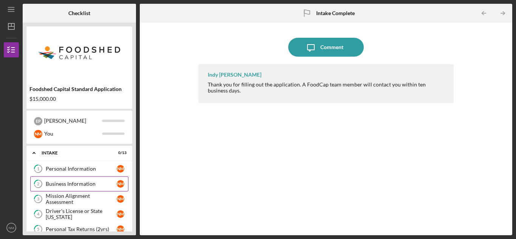
scroll to position [168, 0]
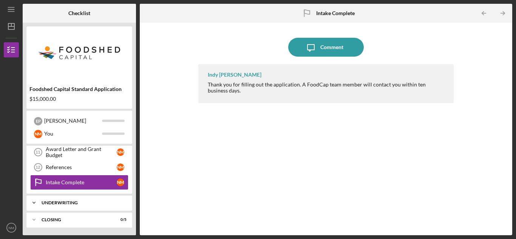
click at [71, 201] on div "Underwriting" at bounding box center [82, 203] width 81 height 5
click at [71, 215] on div "Underwriting Forms Complete" at bounding box center [81, 219] width 71 height 12
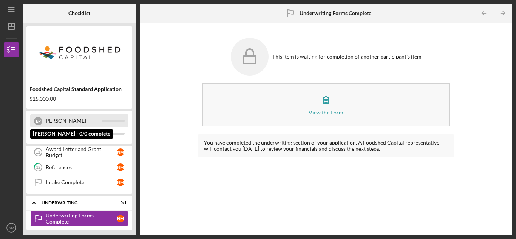
click at [85, 115] on div "[PERSON_NAME]" at bounding box center [73, 120] width 58 height 13
click at [80, 116] on div "[PERSON_NAME]" at bounding box center [73, 120] width 58 height 13
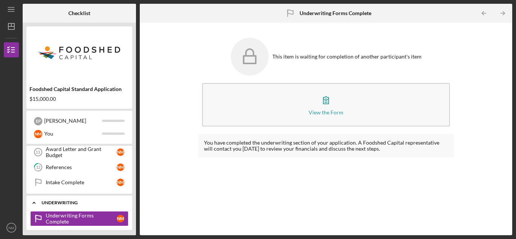
click at [108, 202] on div "Underwriting" at bounding box center [82, 203] width 81 height 5
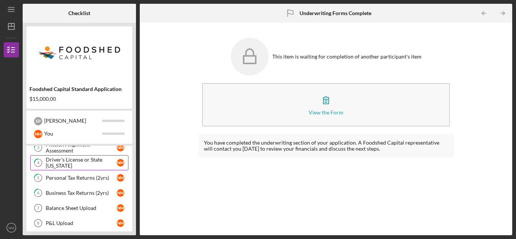
scroll to position [52, 0]
click at [95, 172] on link "5 Personal Tax Returns (2yrs) N M" at bounding box center [79, 177] width 98 height 15
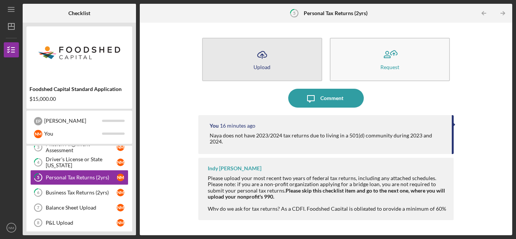
click at [282, 65] on button "Icon/Upload Upload" at bounding box center [262, 59] width 120 height 43
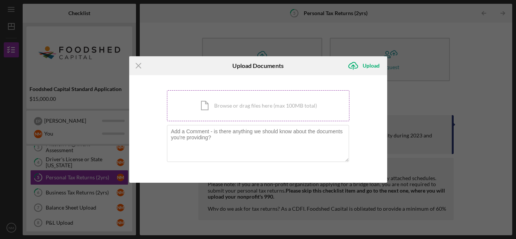
click at [245, 99] on div "Icon/Document Browse or drag files here (max 100MB total) Tap to choose files o…" at bounding box center [258, 105] width 182 height 31
click at [268, 107] on div "Icon/Document Browse or drag files here (max 100MB total) Tap to choose files o…" at bounding box center [258, 105] width 182 height 31
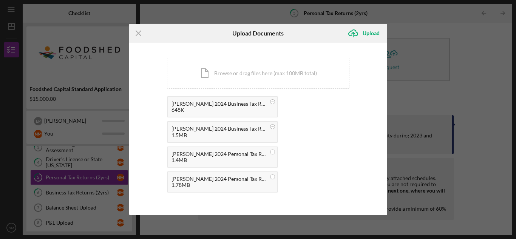
scroll to position [39, 0]
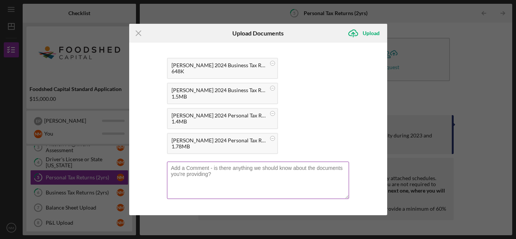
click at [278, 167] on textarea at bounding box center [258, 180] width 182 height 37
click at [192, 169] on textarea "Partner [PERSON_NAME] [DATE]-[DATE] Personal and Business Tax Returns." at bounding box center [258, 180] width 182 height 37
click at [237, 171] on textarea "Co-Owner [PERSON_NAME] [DATE]-[DATE] Personal and Business Tax Returns." at bounding box center [258, 180] width 182 height 37
type textarea "Co-Owner [PERSON_NAME]: [DATE]-[DATE] Personal and Business Tax Returns."
